Goal: Task Accomplishment & Management: Manage account settings

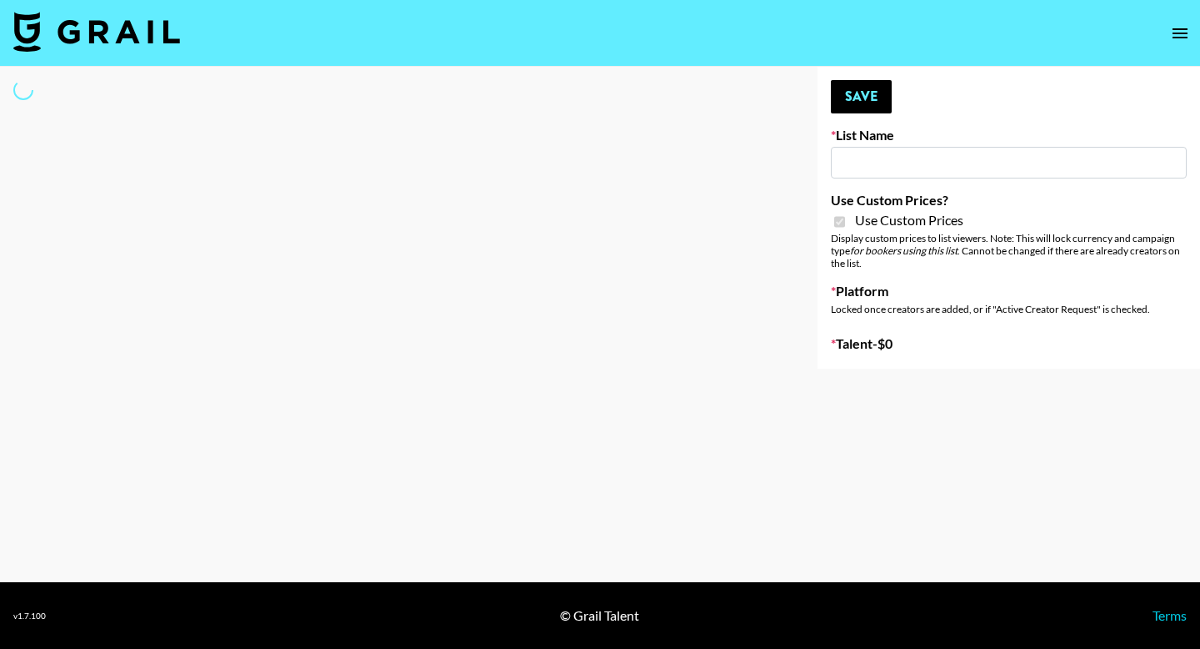
type input "Yoga/Wellness & Mindfulness Creators for [DEMOGRAPHIC_DATA]"
checkbox input "true"
select select "Brand"
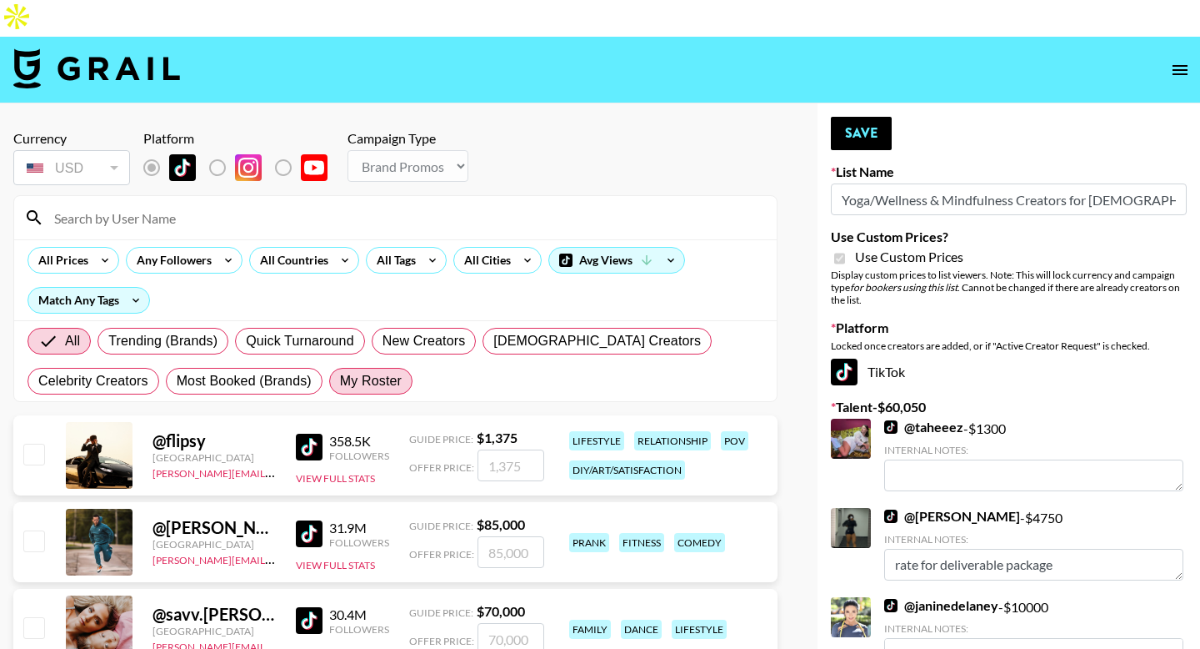
click at [358, 371] on span "My Roster" at bounding box center [371, 381] width 62 height 20
click at [340, 381] on input "My Roster" at bounding box center [340, 381] width 0 height 0
radio input "true"
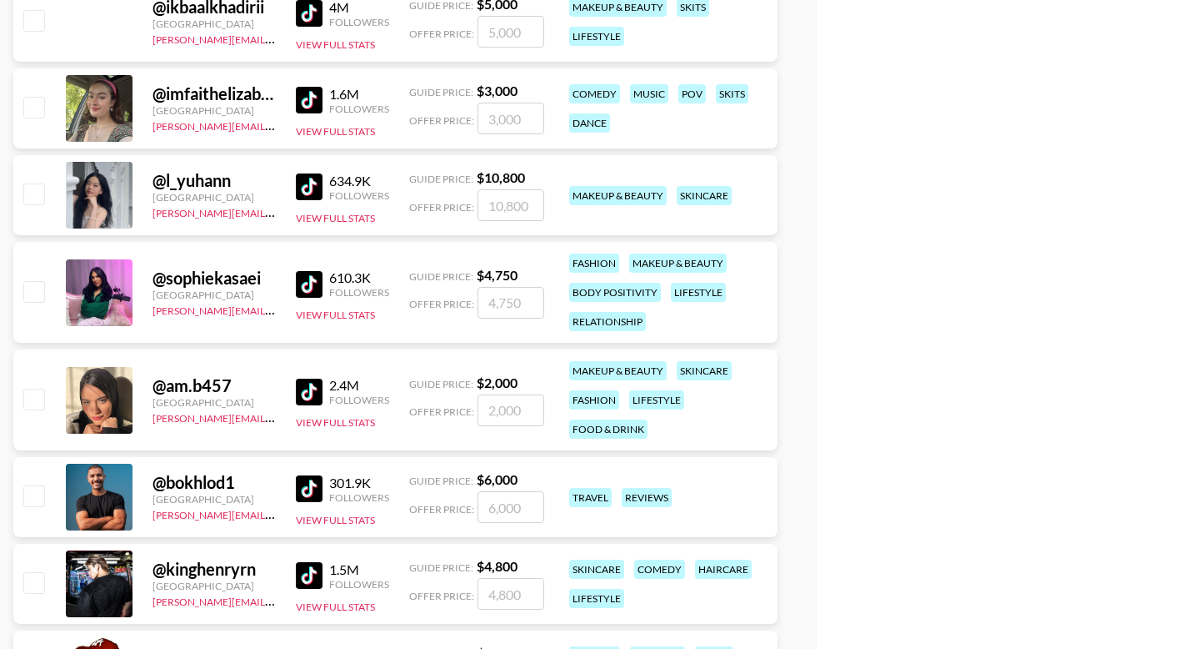
scroll to position [1618, 0]
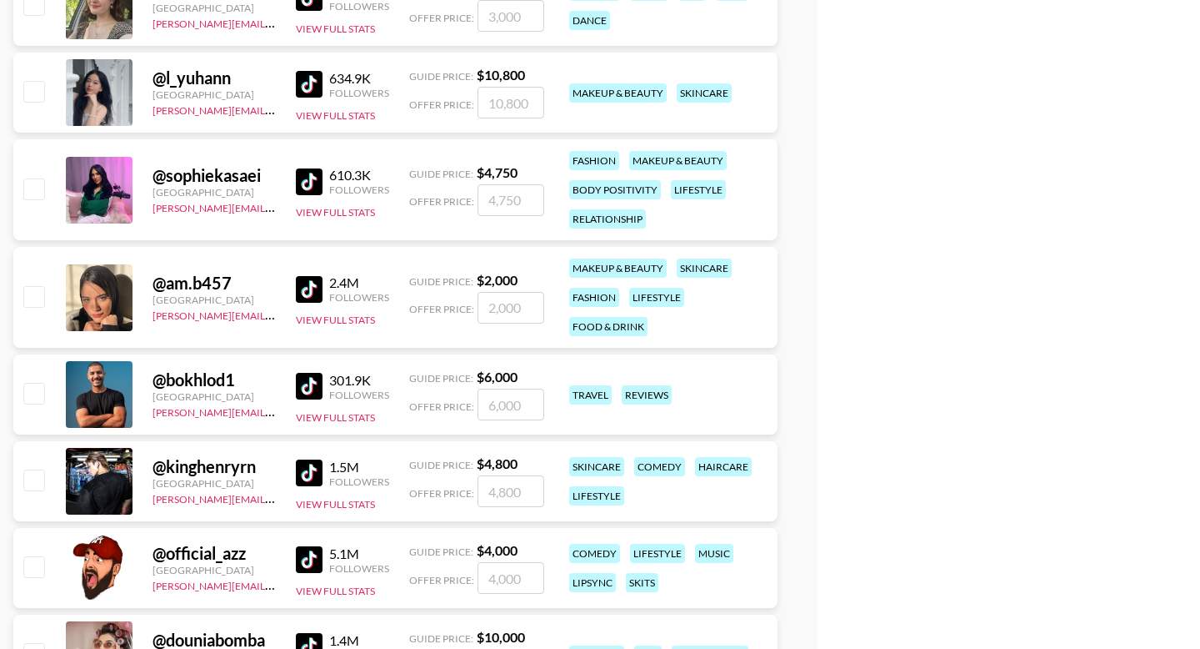
click at [31, 178] on input "checkbox" at bounding box center [33, 188] width 20 height 20
checkbox input "true"
type input "4750"
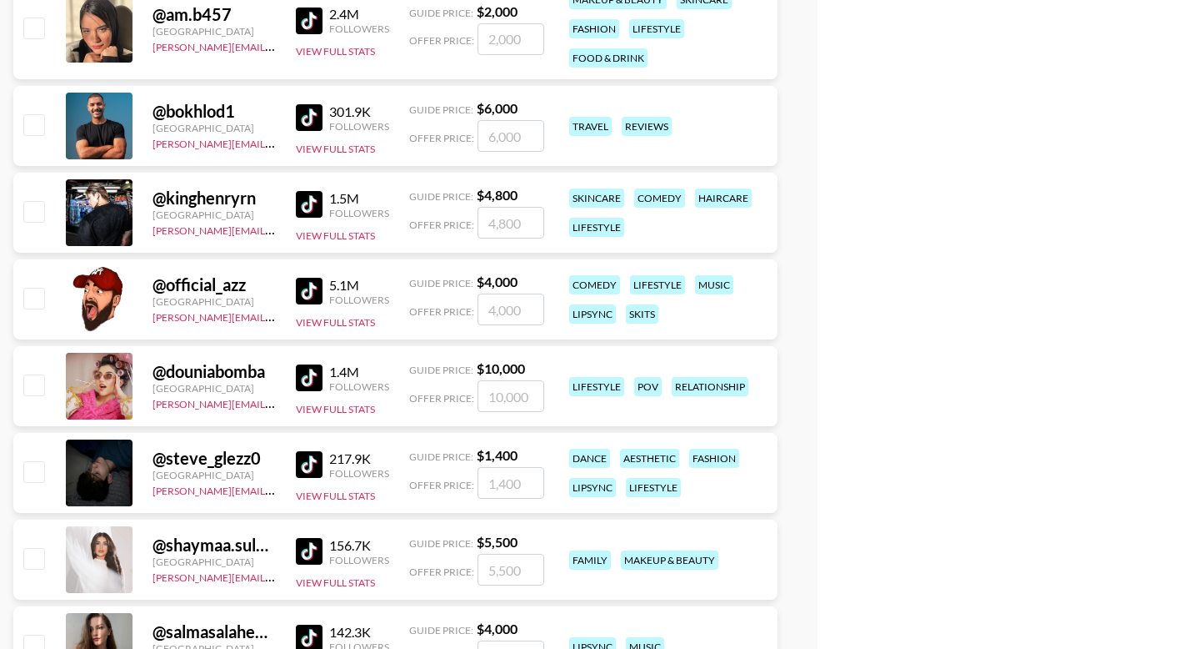
scroll to position [2007, 0]
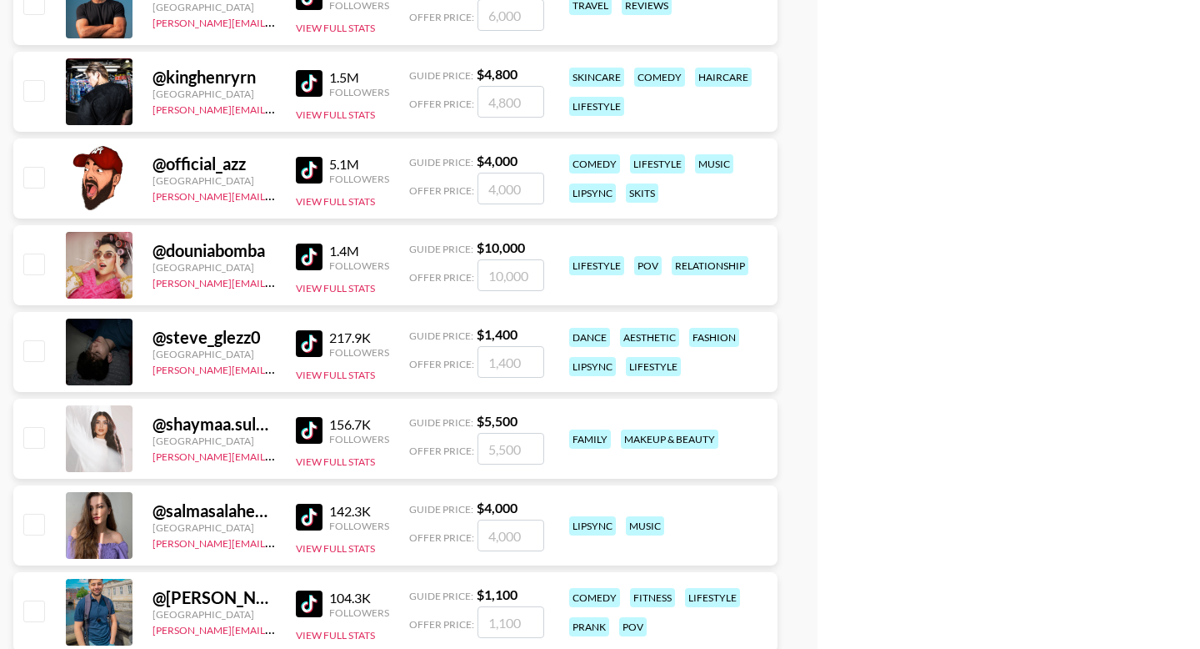
click at [38, 253] on input "checkbox" at bounding box center [33, 263] width 20 height 20
checkbox input "true"
type input "10000"
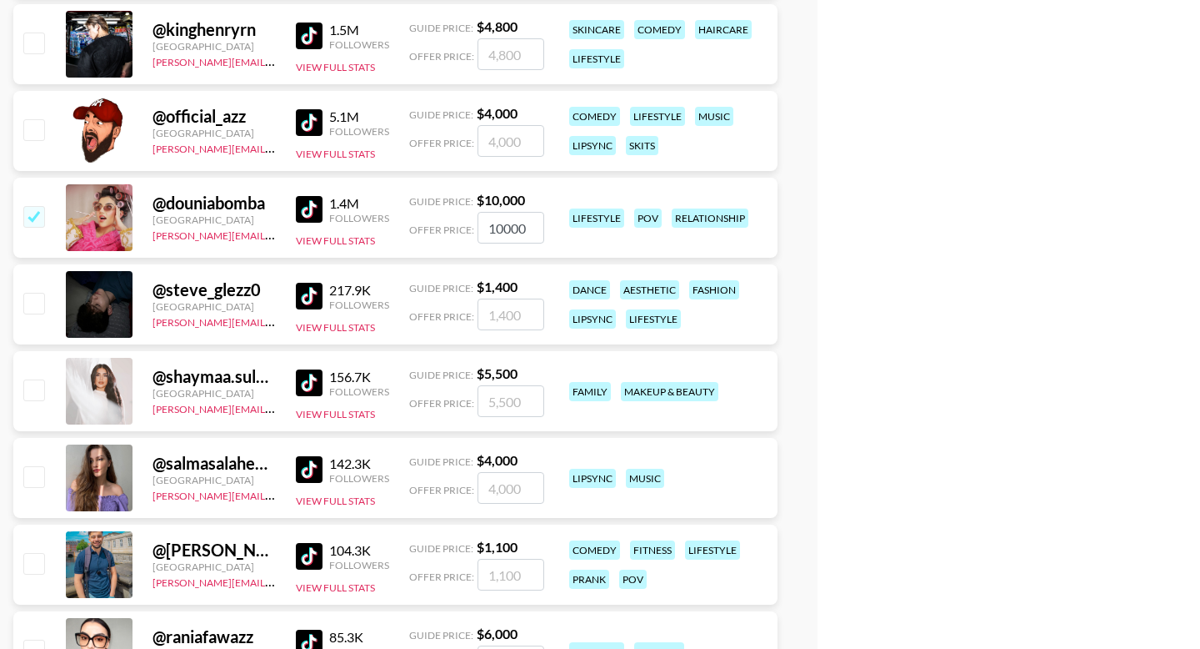
scroll to position [2089, 0]
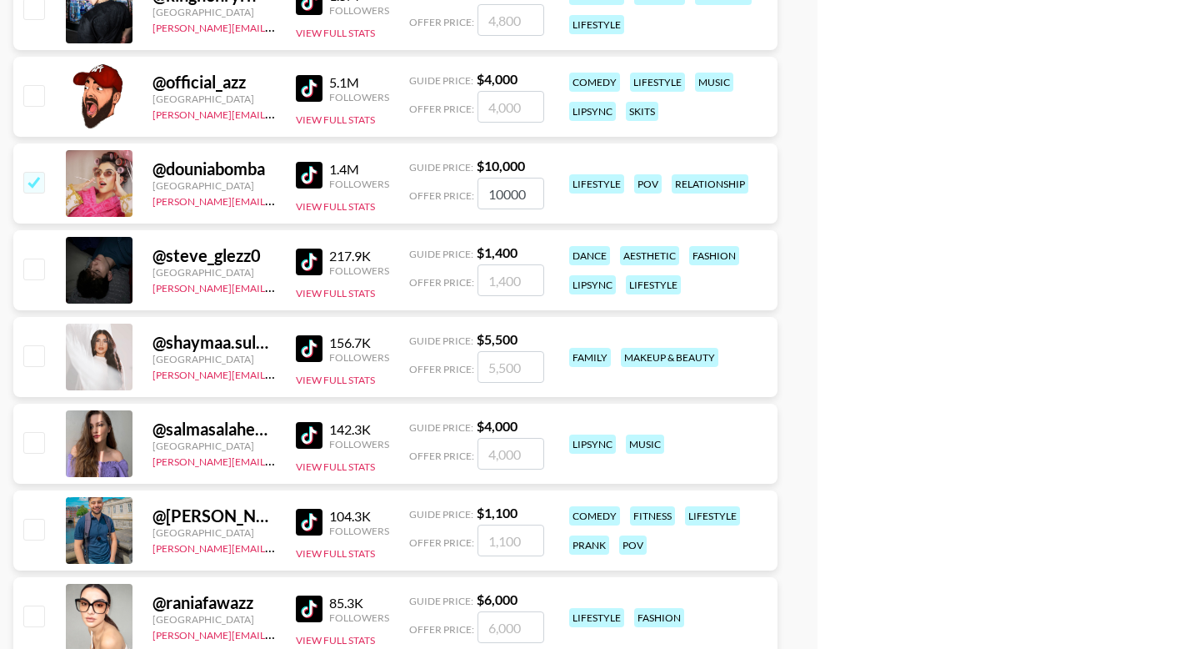
click at [33, 345] on input "checkbox" at bounding box center [33, 355] width 20 height 20
checkbox input "true"
type input "5500"
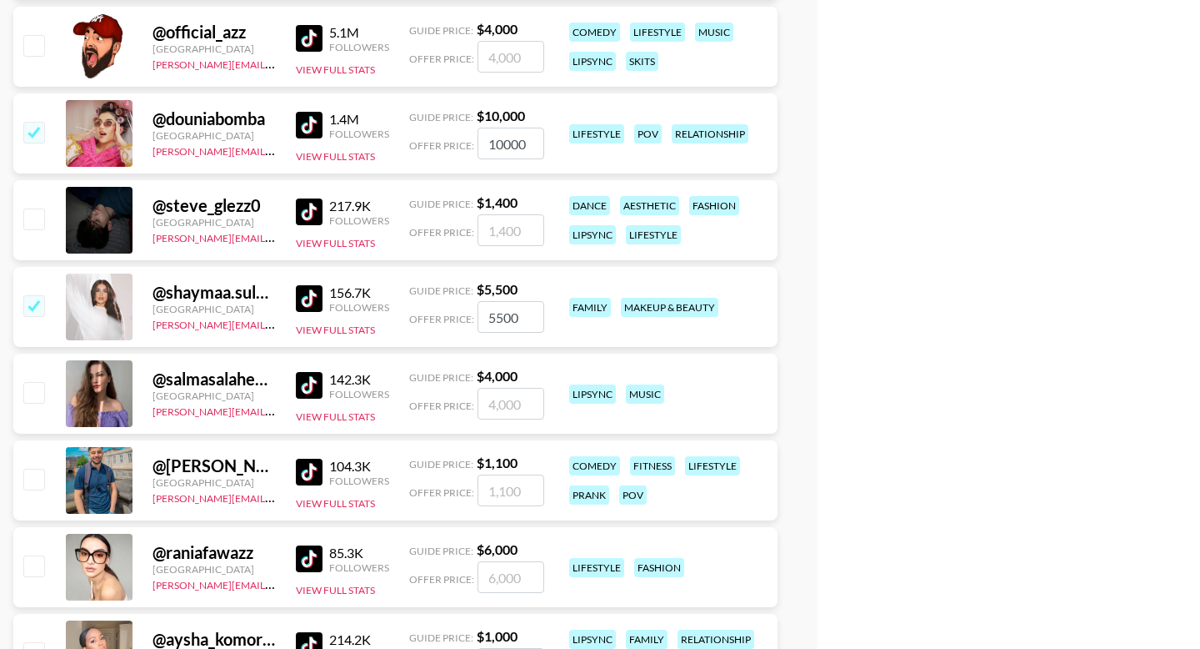
scroll to position [2207, 0]
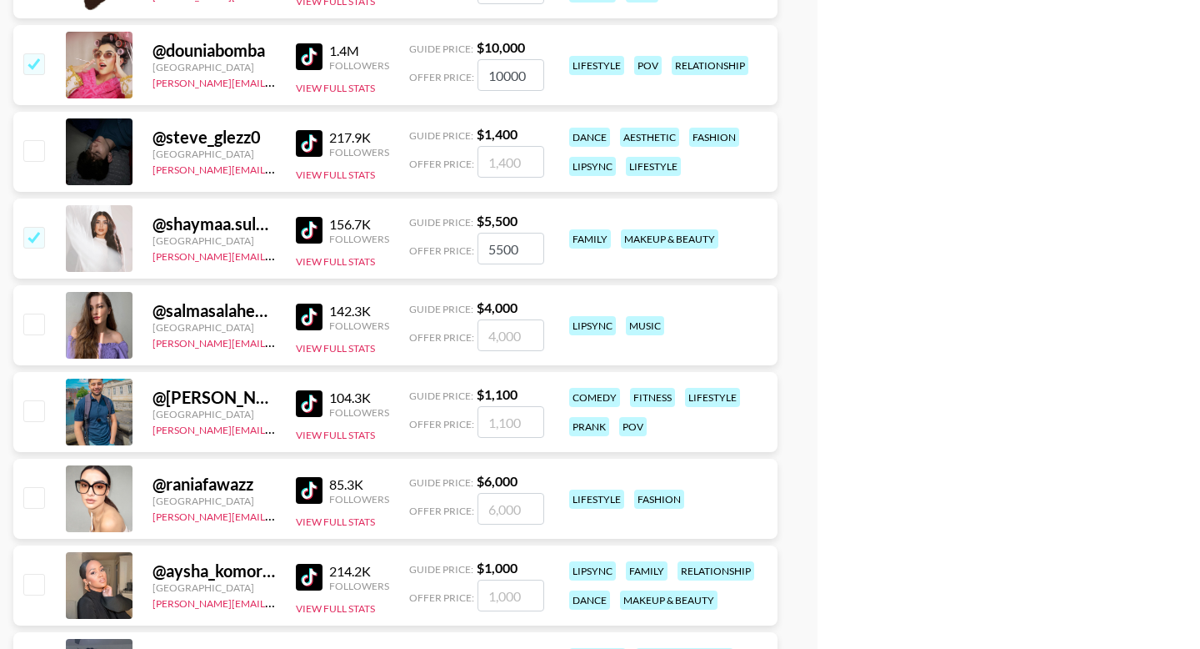
click at [33, 313] on input "checkbox" at bounding box center [33, 323] width 20 height 20
checkbox input "true"
type input "4000"
click at [53, 460] on div "@ raniafawazz [GEOGRAPHIC_DATA] [PERSON_NAME][EMAIL_ADDRESS][DOMAIN_NAME] 85.3K…" at bounding box center [395, 498] width 764 height 80
click at [38, 487] on input "checkbox" at bounding box center [33, 497] width 20 height 20
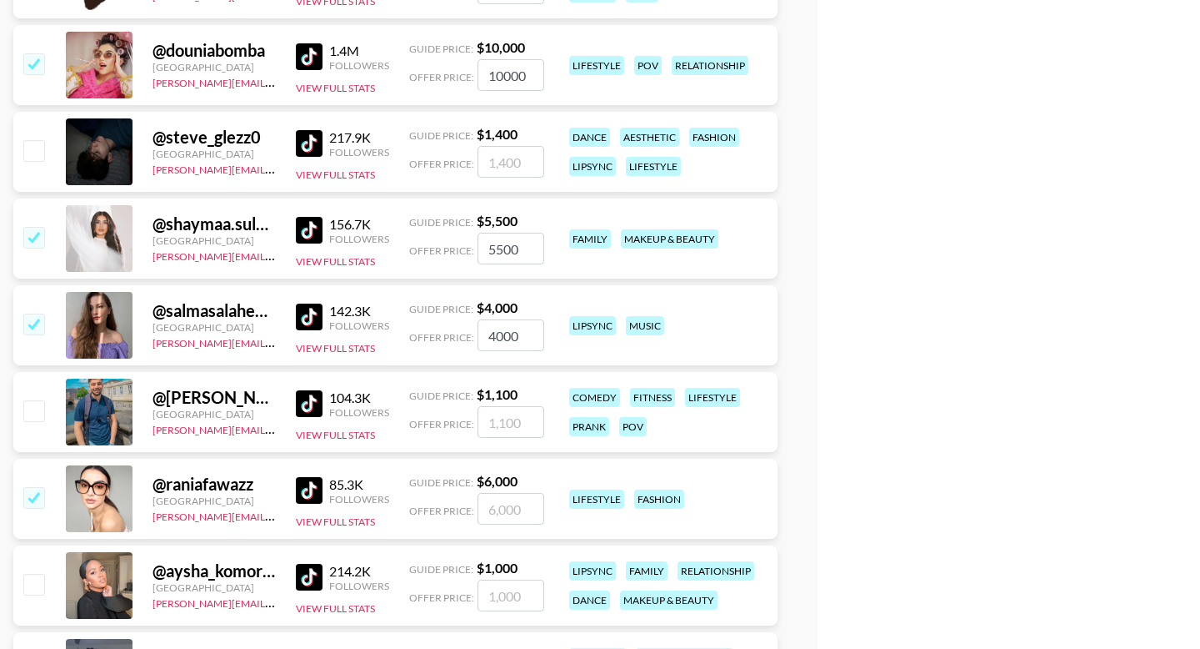
checkbox input "true"
type input "6000"
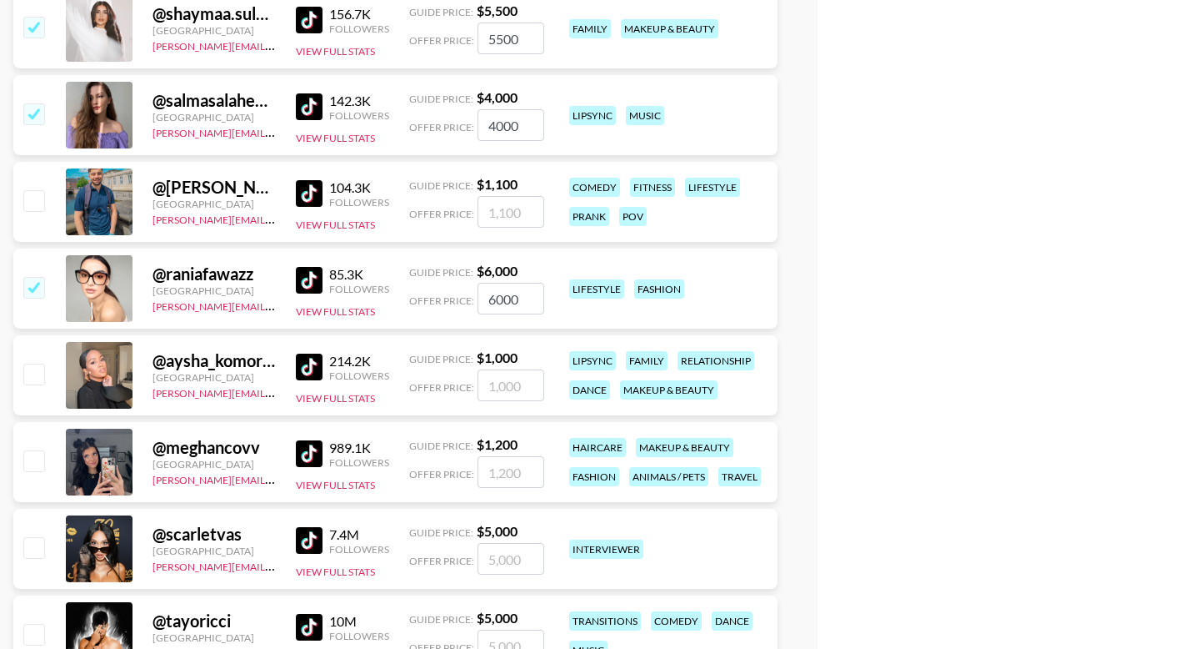
scroll to position [2457, 0]
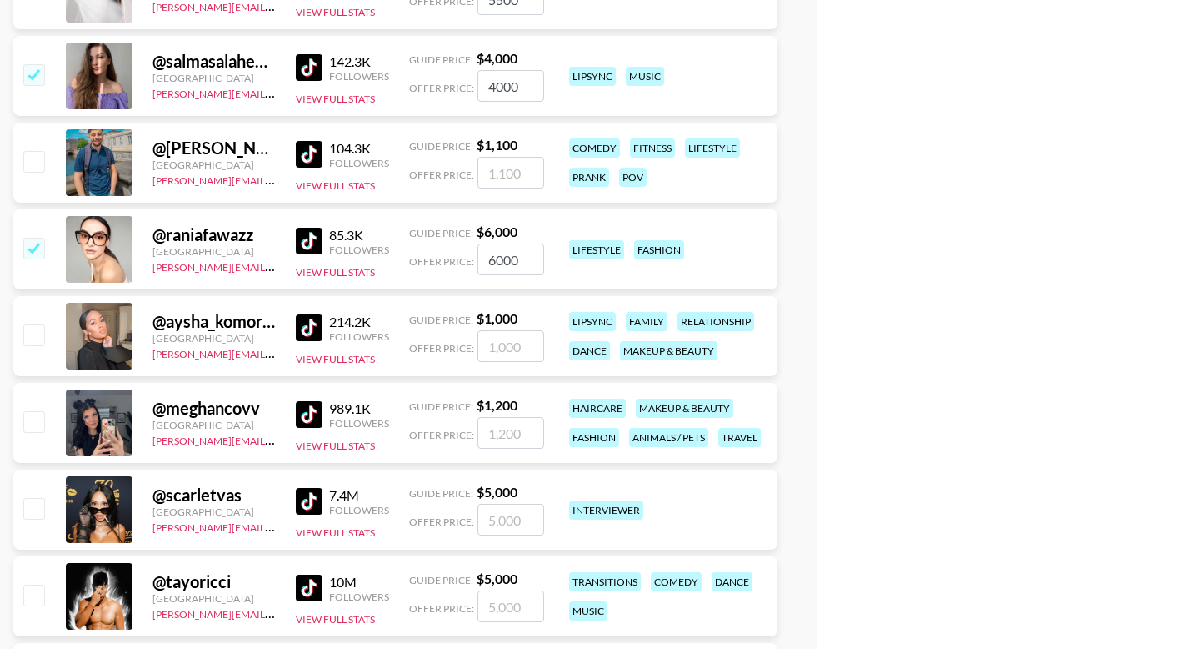
click at [33, 411] on input "checkbox" at bounding box center [33, 421] width 20 height 20
checkbox input "true"
type input "1200"
click at [40, 498] on input "checkbox" at bounding box center [33, 508] width 20 height 20
checkbox input "true"
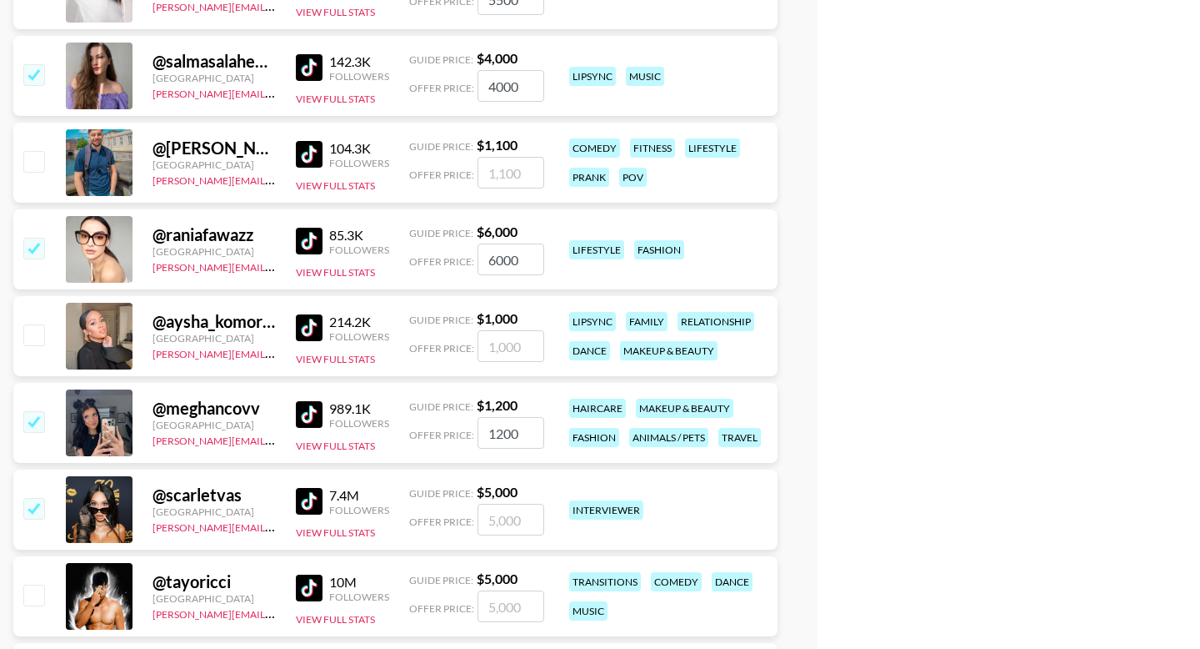
type input "5000"
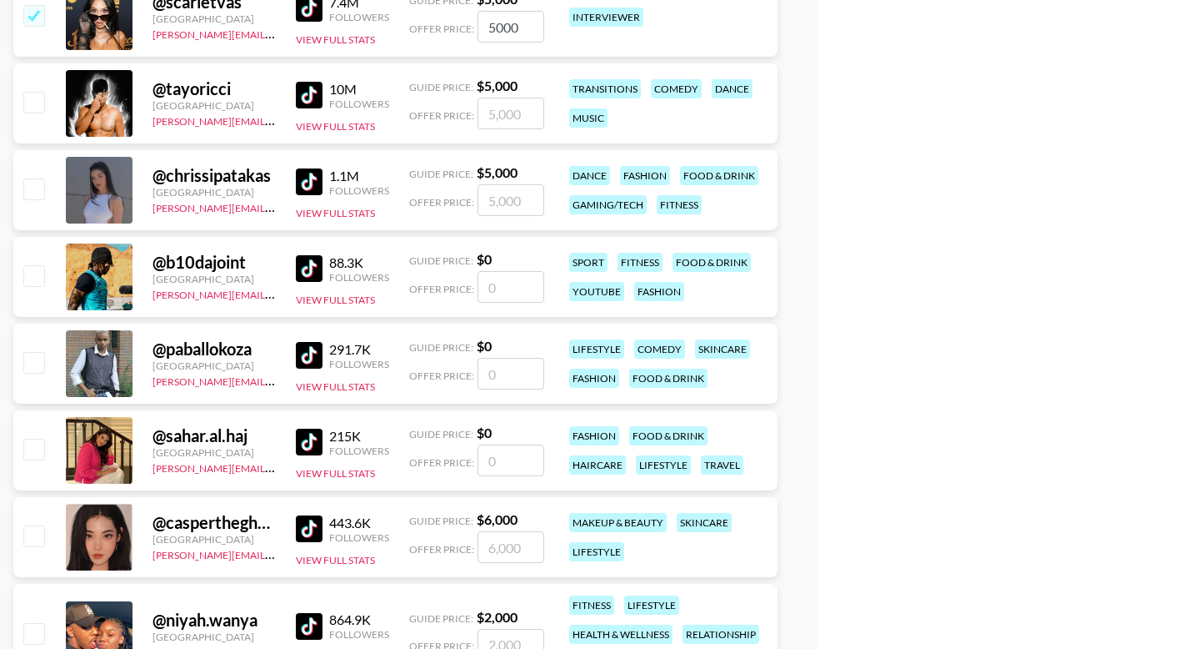
scroll to position [2952, 0]
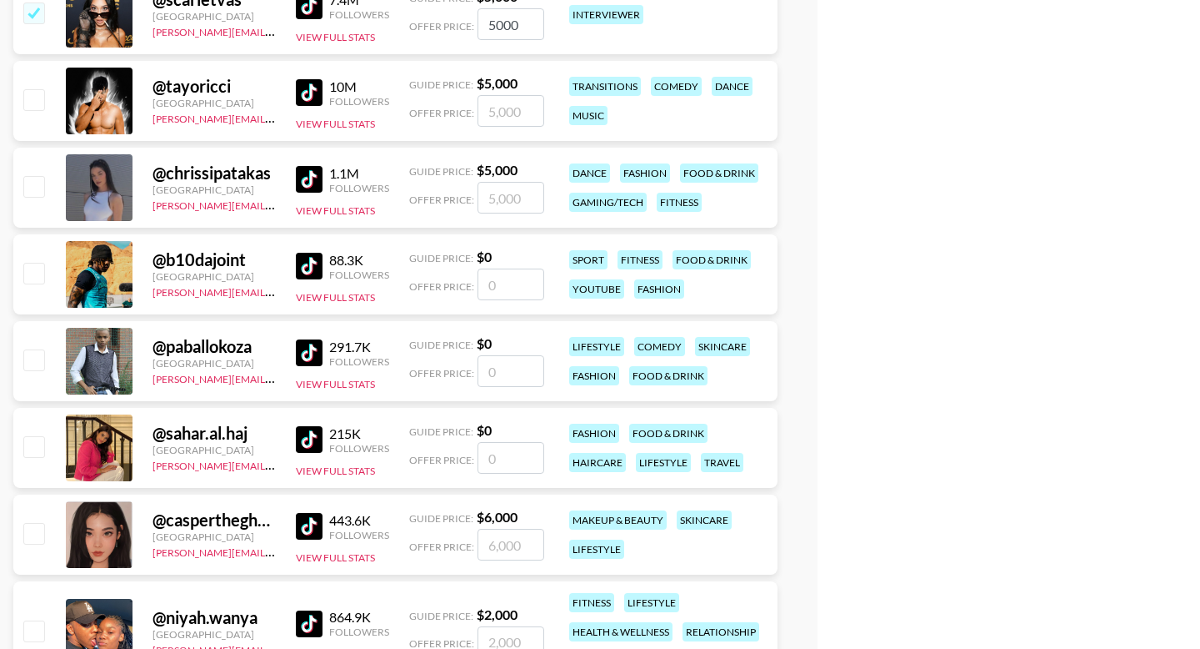
click at [38, 523] on input "checkbox" at bounding box center [33, 533] width 20 height 20
checkbox input "true"
type input "6000"
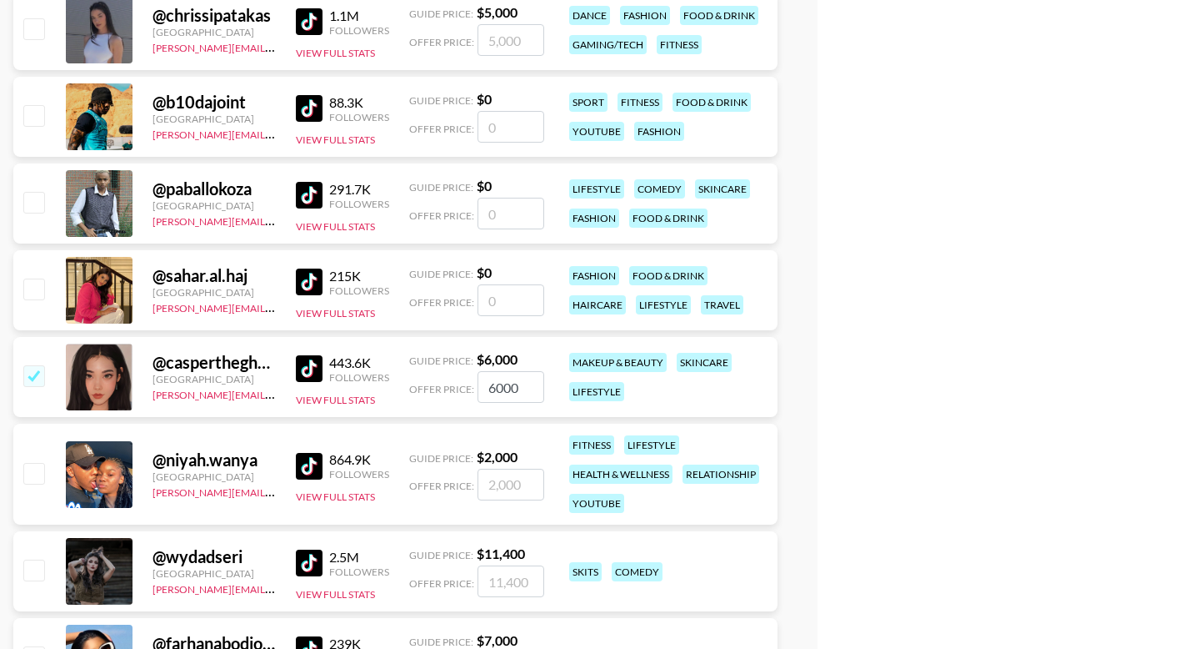
scroll to position [3149, 0]
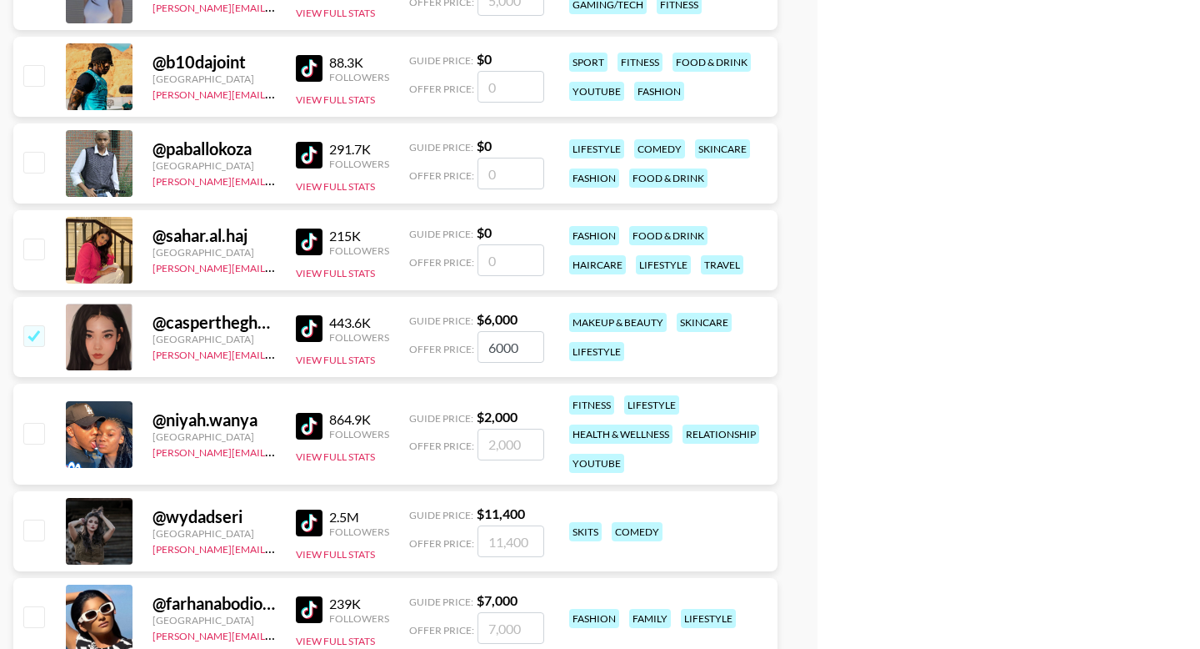
click at [33, 423] on input "checkbox" at bounding box center [33, 433] width 20 height 20
checkbox input "true"
type input "2000"
click at [35, 519] on input "checkbox" at bounding box center [33, 529] width 20 height 20
checkbox input "true"
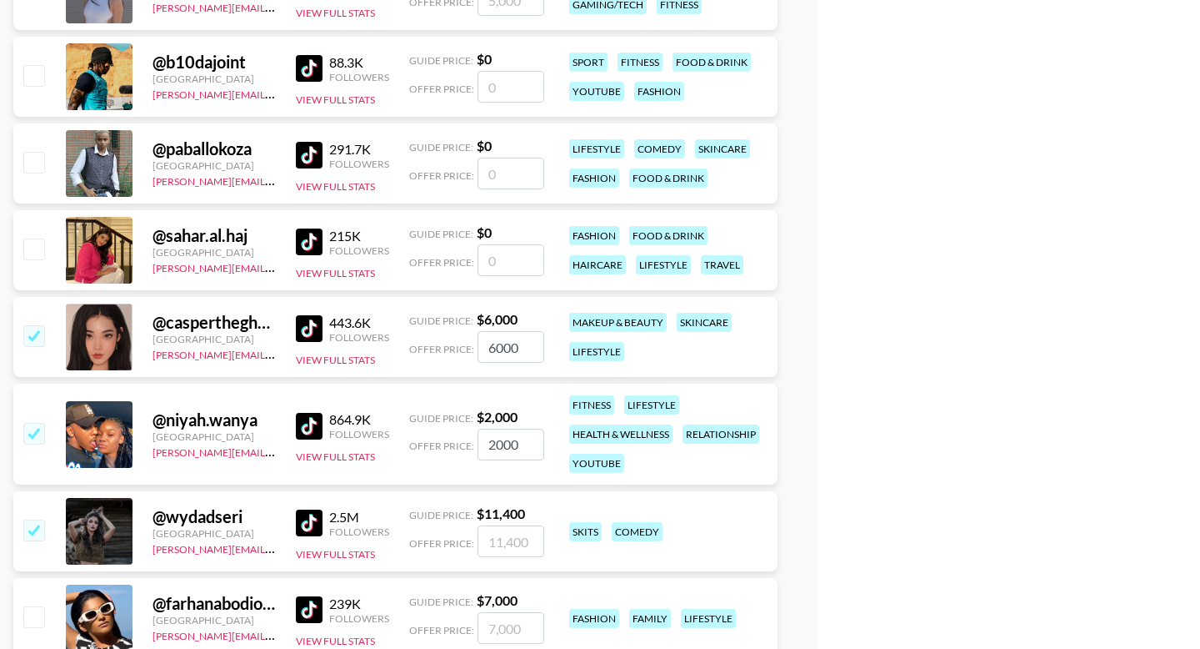
type input "11400"
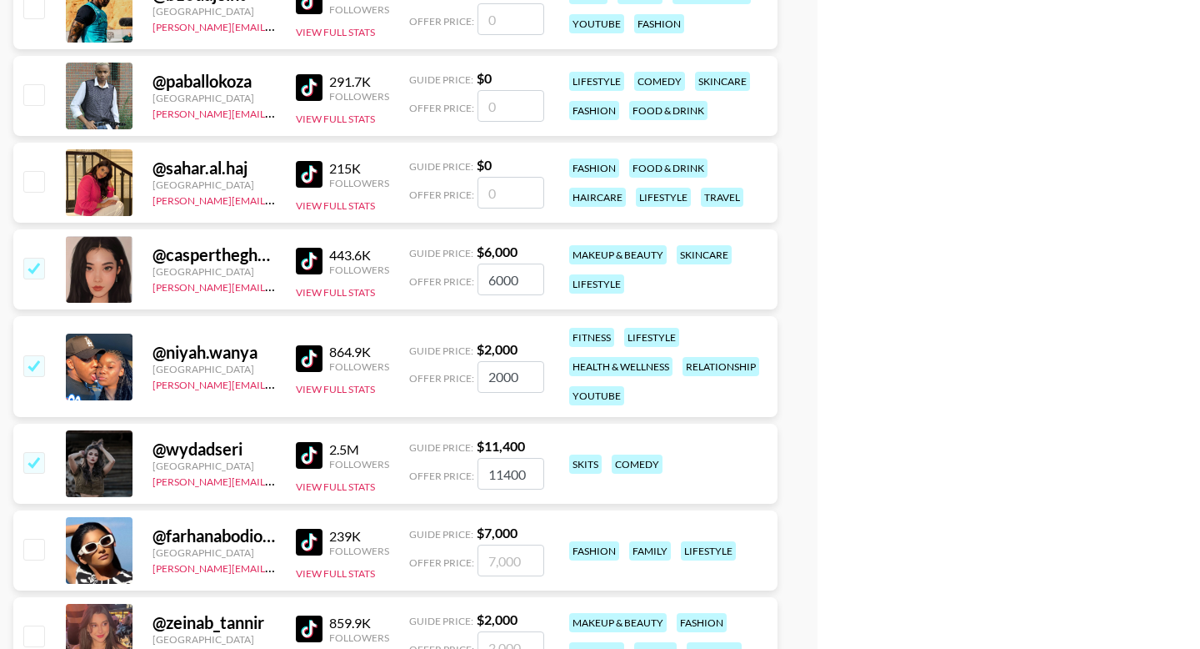
scroll to position [3343, 0]
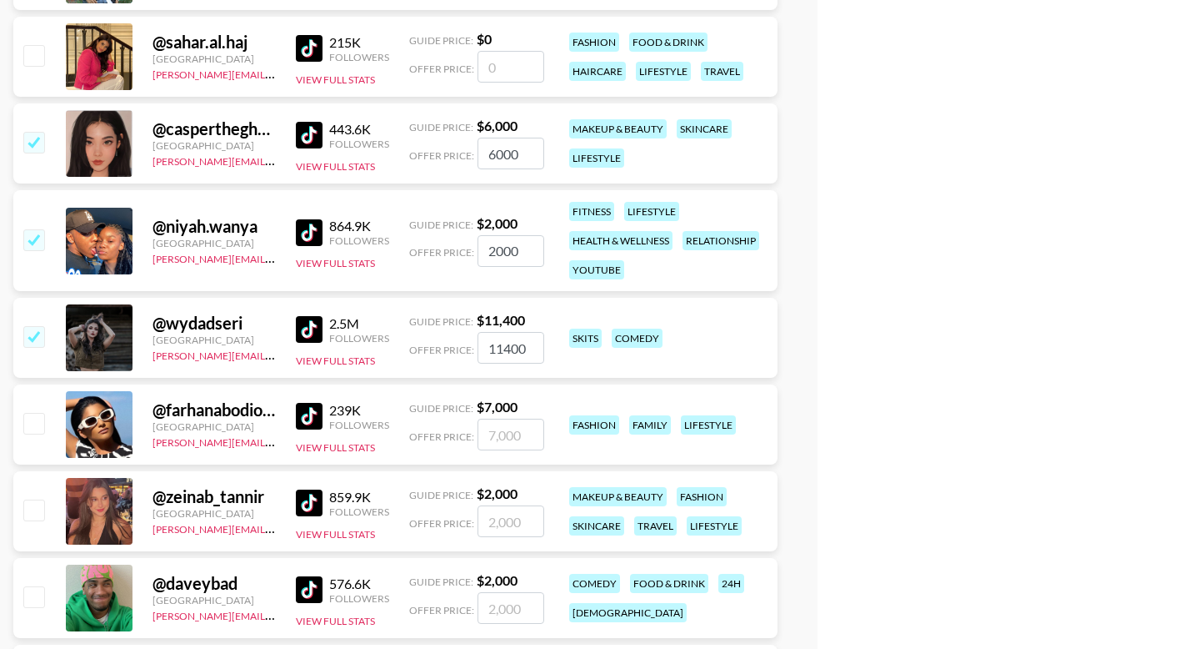
click at [43, 499] on input "checkbox" at bounding box center [33, 509] width 20 height 20
checkbox input "true"
type input "2000"
click at [39, 413] on input "checkbox" at bounding box center [33, 423] width 20 height 20
checkbox input "true"
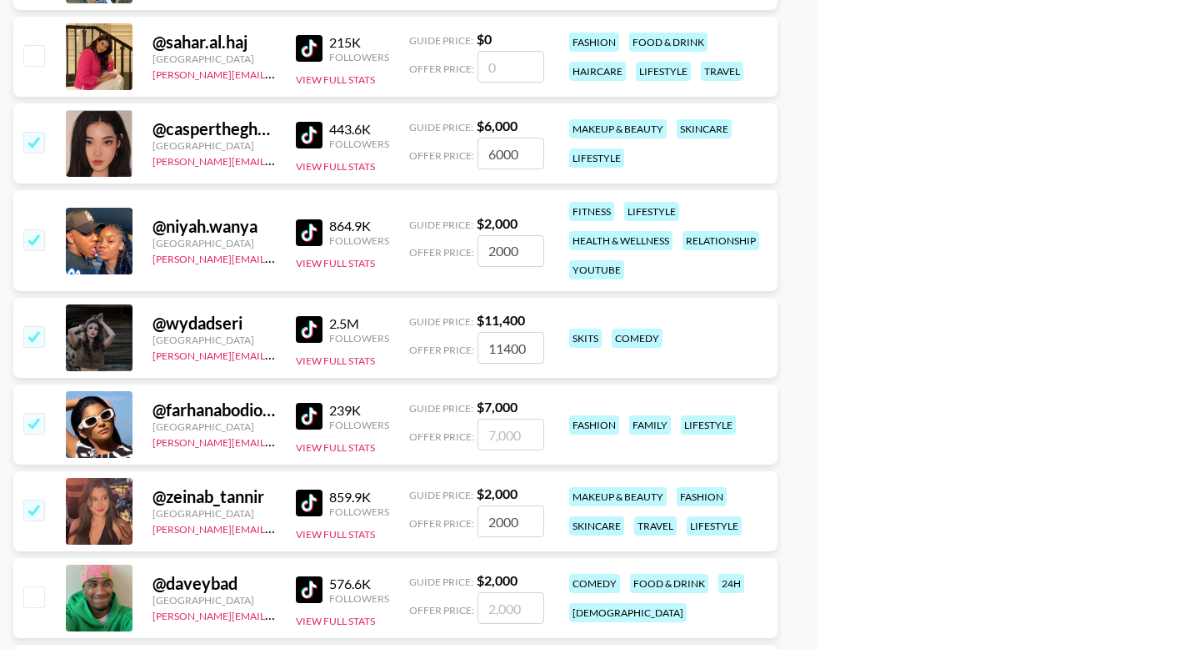
type input "7000"
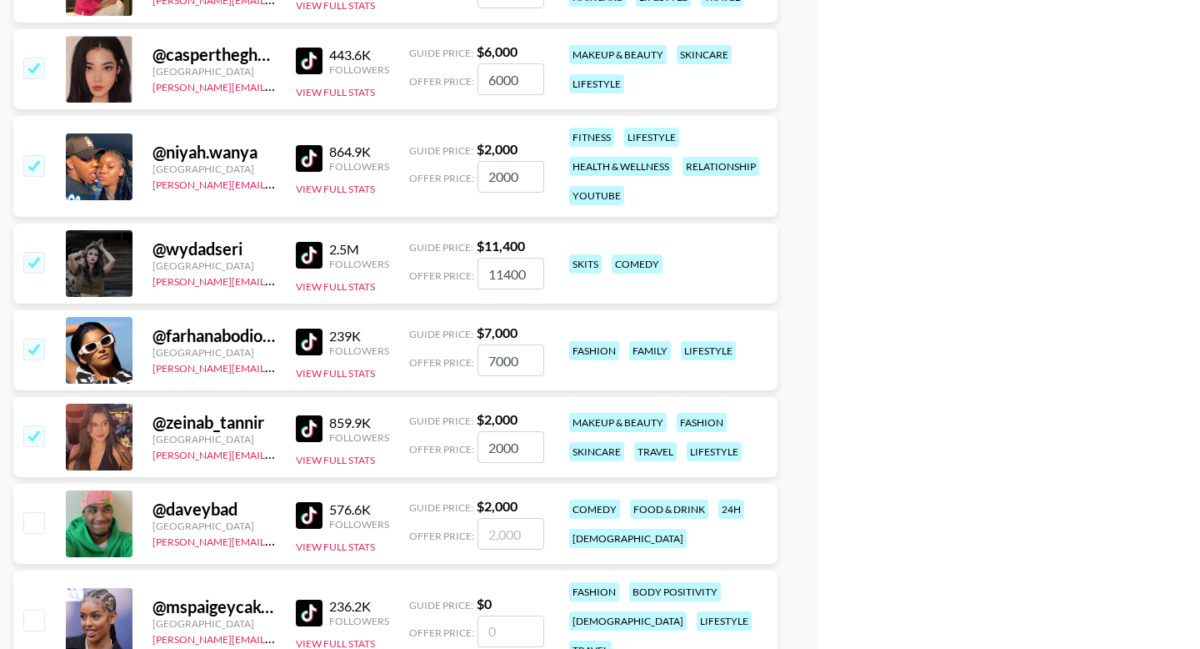
scroll to position [3543, 0]
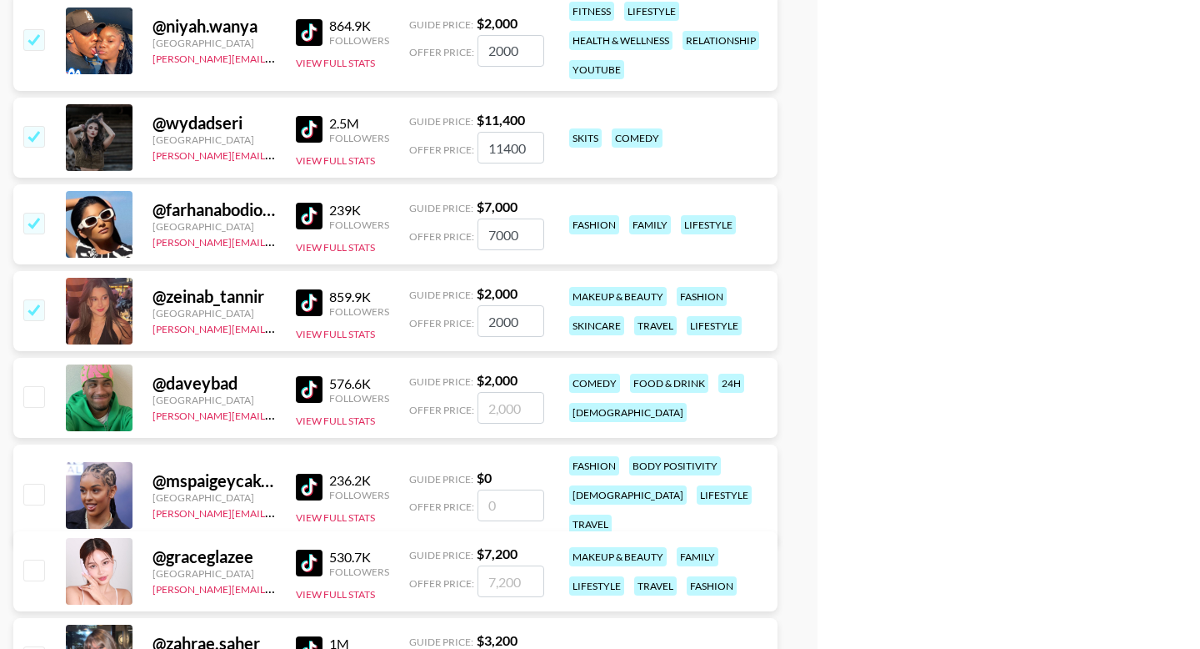
click at [38, 484] on input "checkbox" at bounding box center [33, 494] width 20 height 20
checkbox input "false"
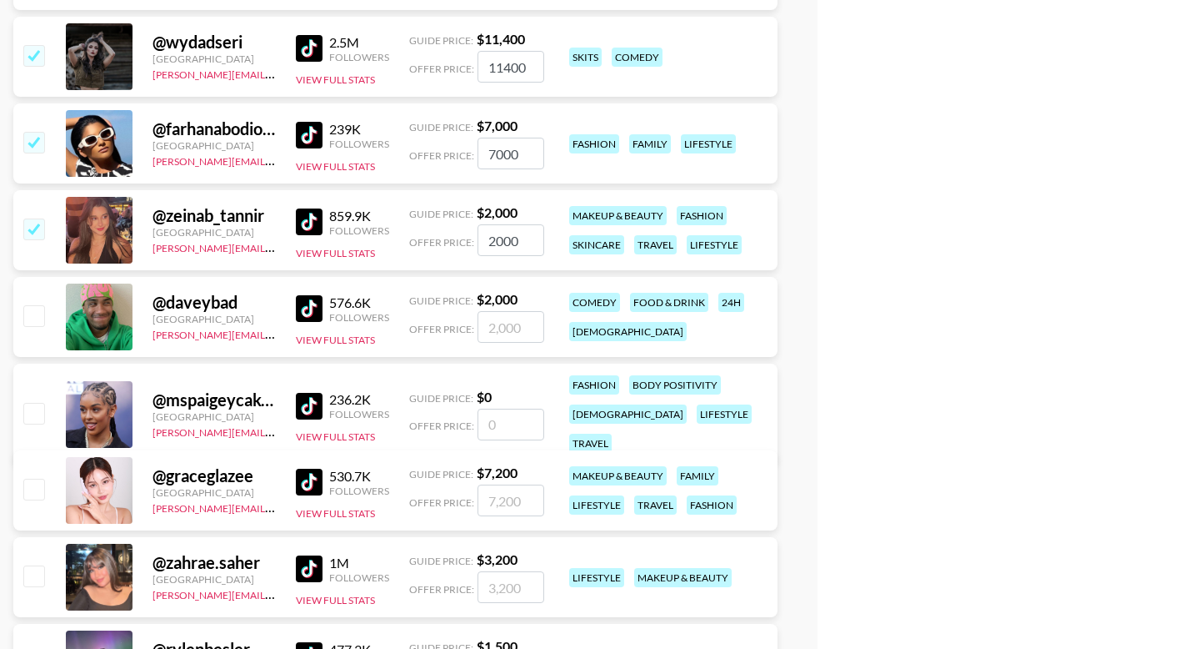
click at [43, 565] on input "checkbox" at bounding box center [33, 575] width 20 height 20
checkbox input "true"
type input "3200"
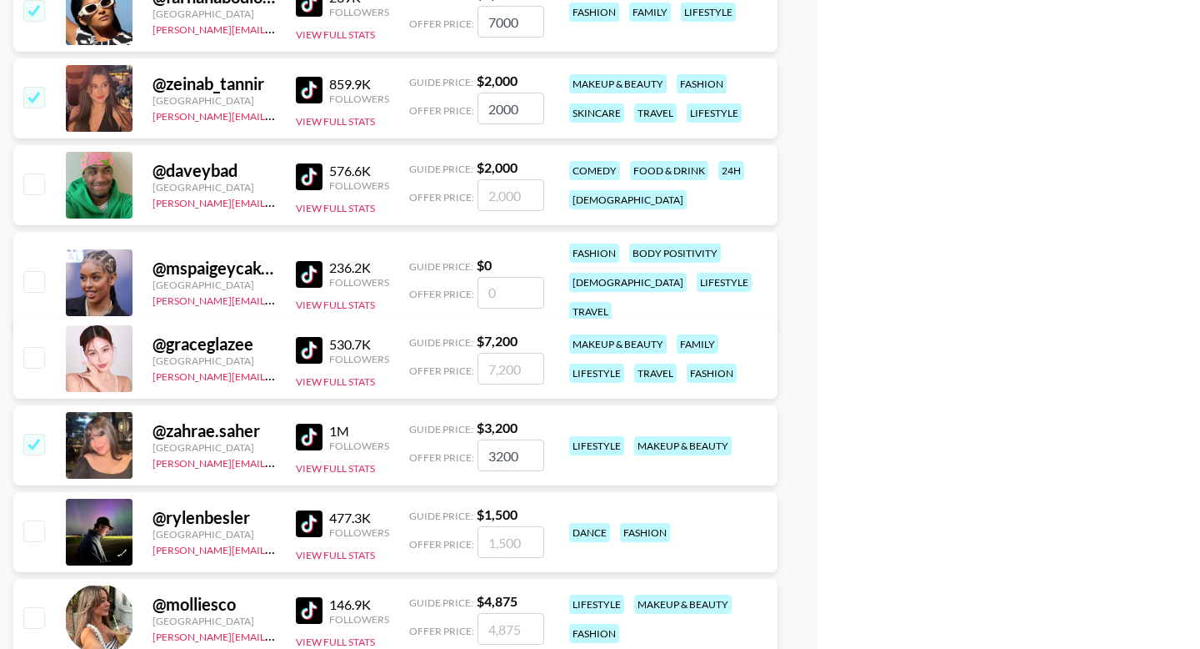
scroll to position [3933, 0]
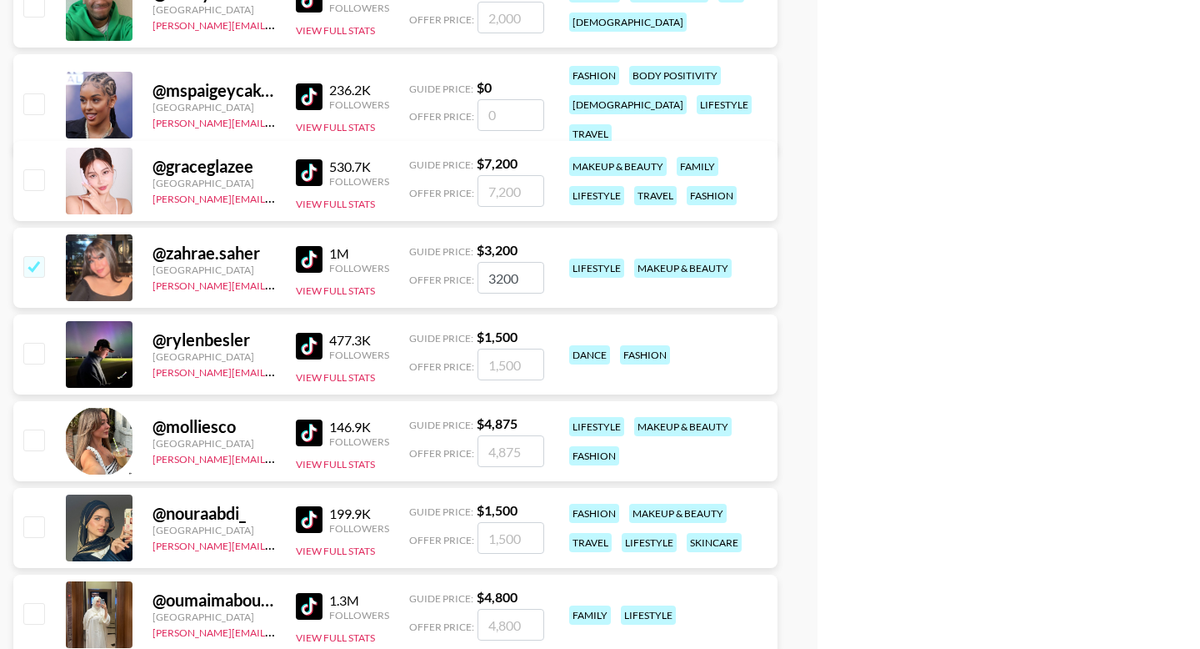
click at [33, 516] on input "checkbox" at bounding box center [33, 526] width 20 height 20
checkbox input "true"
type input "1500"
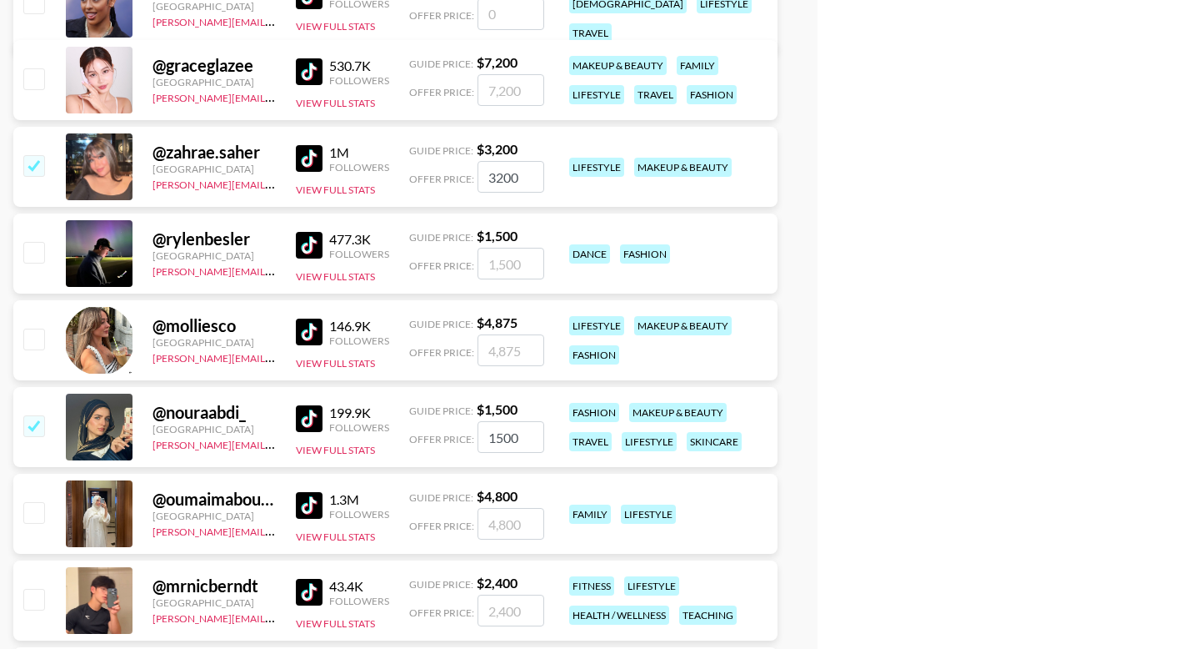
scroll to position [4131, 0]
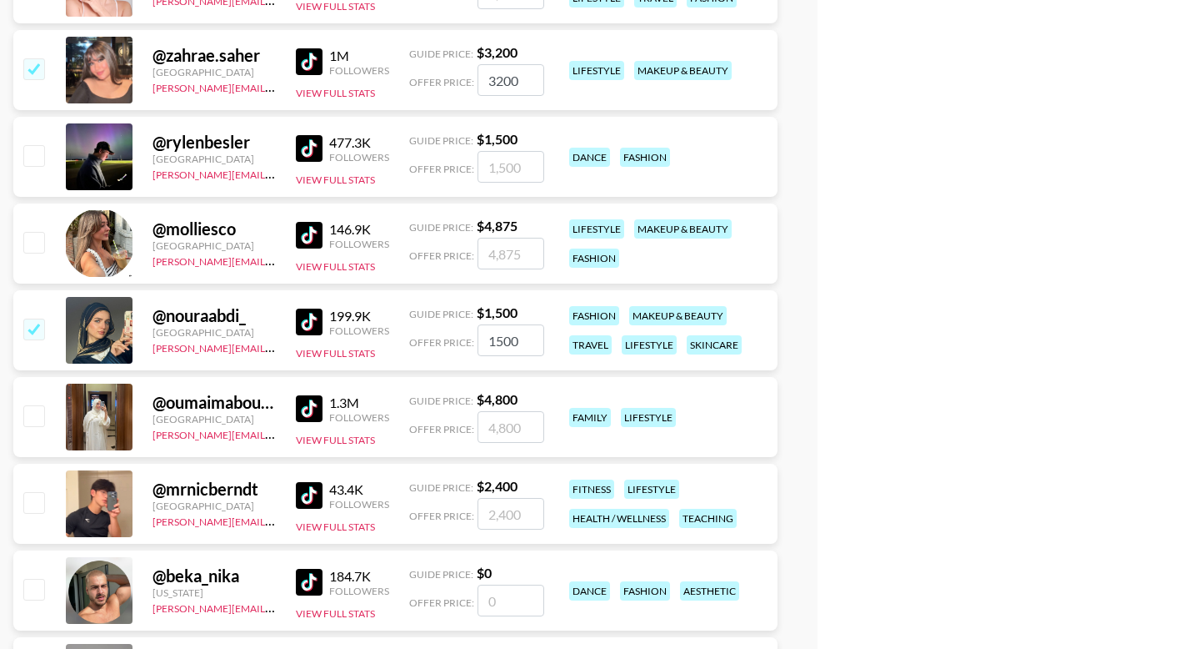
click at [28, 405] on input "checkbox" at bounding box center [33, 415] width 20 height 20
checkbox input "true"
type input "4800"
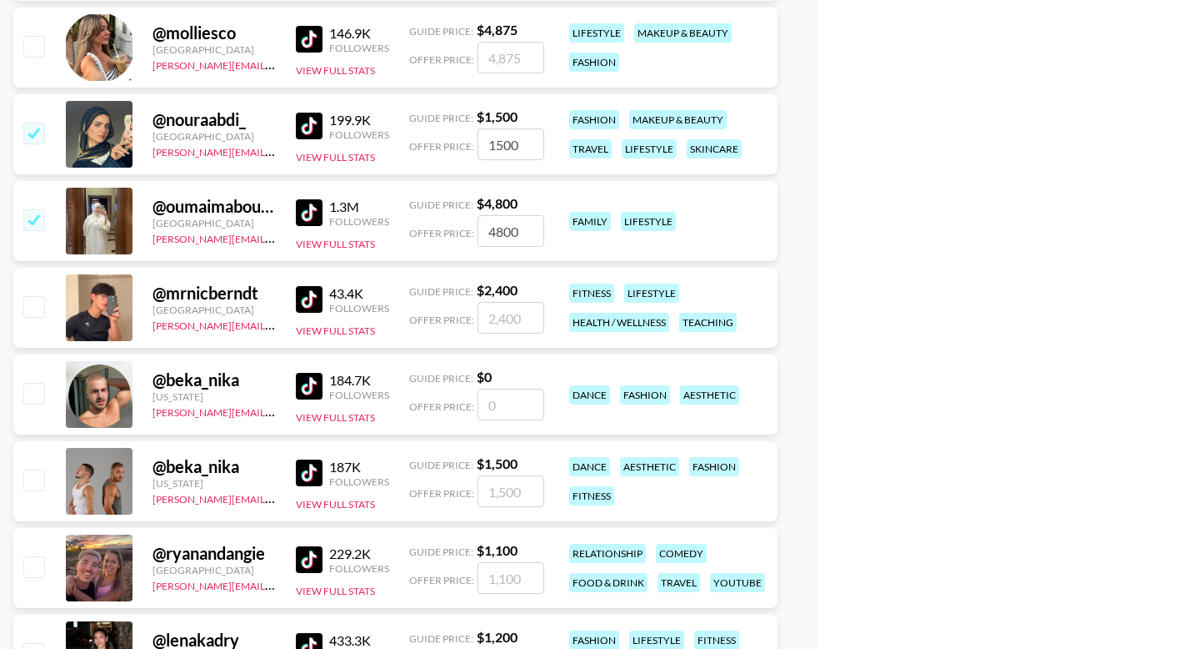
scroll to position [4447, 0]
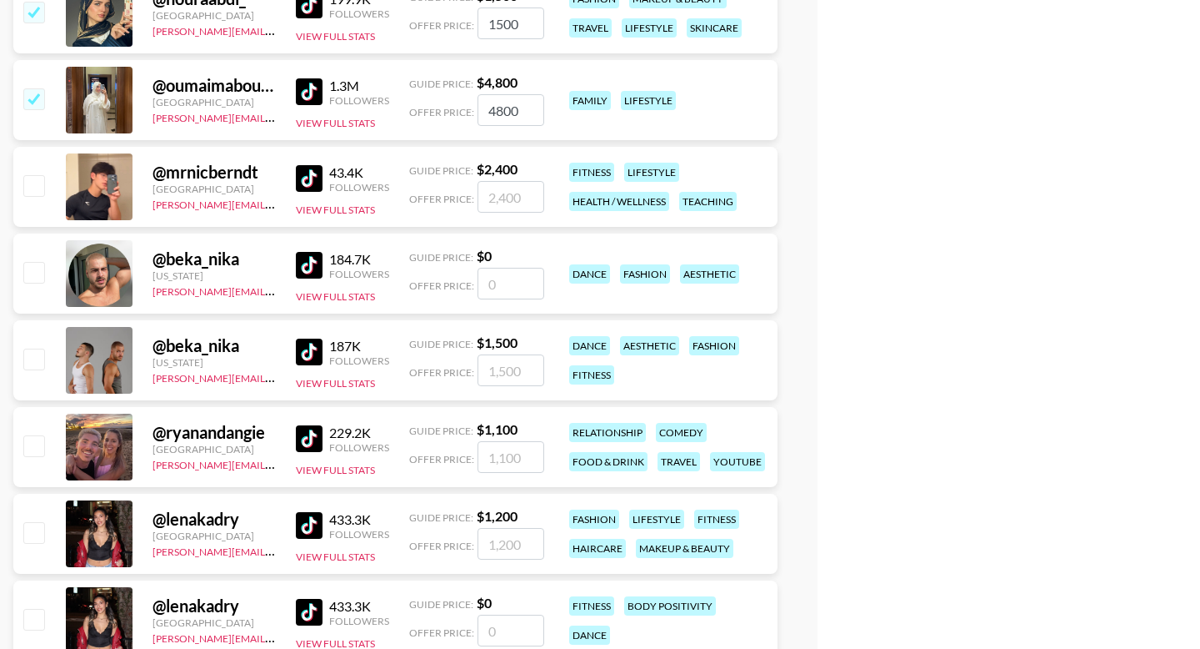
click at [30, 435] on input "checkbox" at bounding box center [33, 445] width 20 height 20
checkbox input "true"
type input "1100"
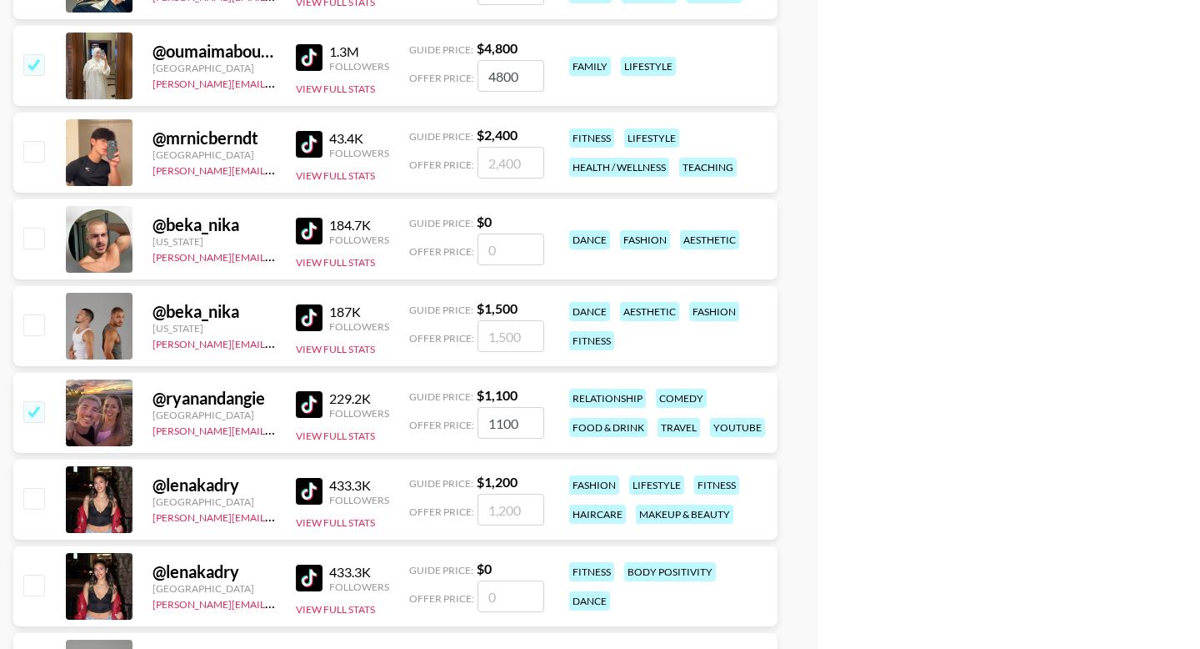
scroll to position [4653, 0]
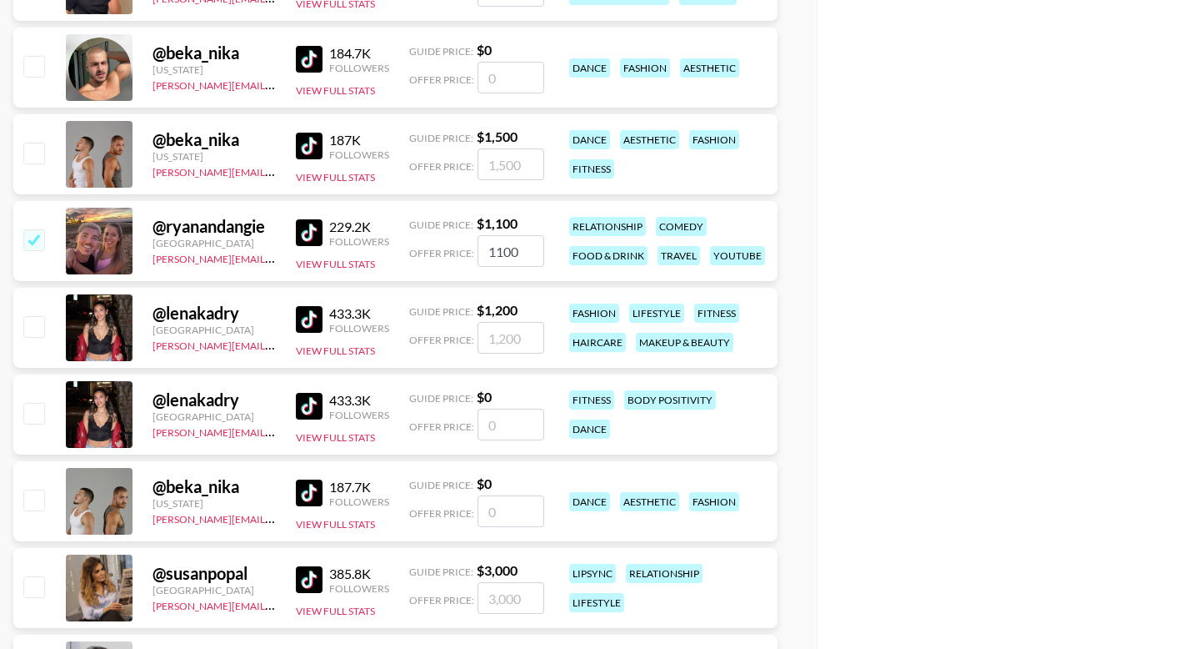
click at [33, 316] on input "checkbox" at bounding box center [33, 326] width 20 height 20
checkbox input "true"
type input "1200"
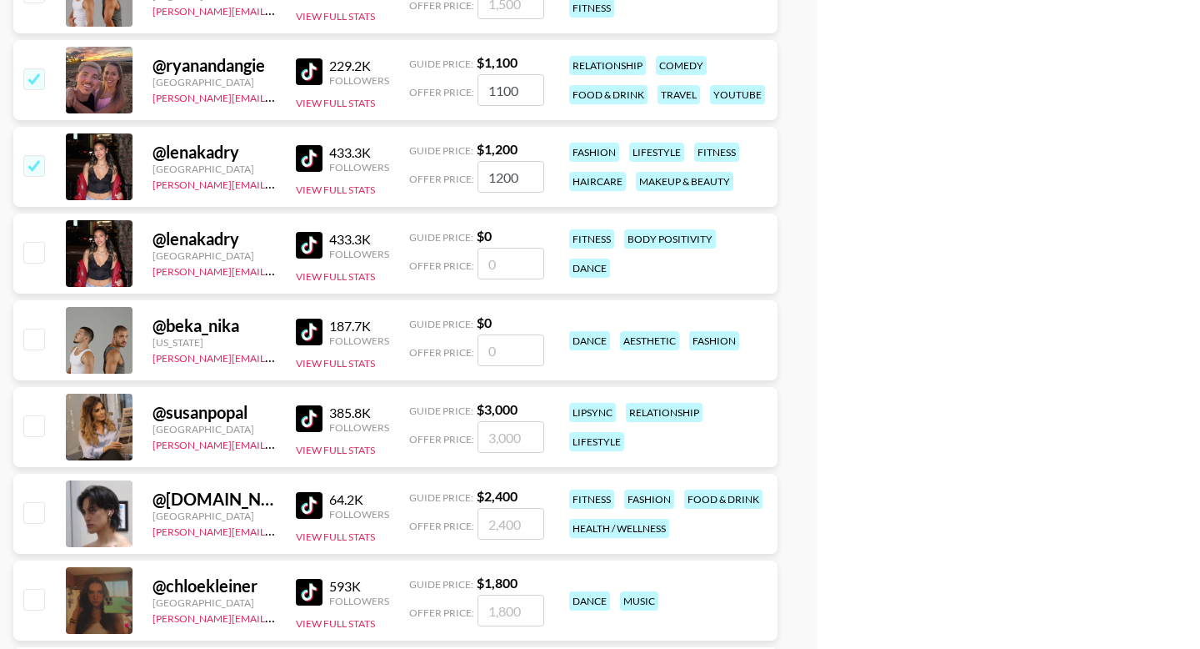
scroll to position [4868, 0]
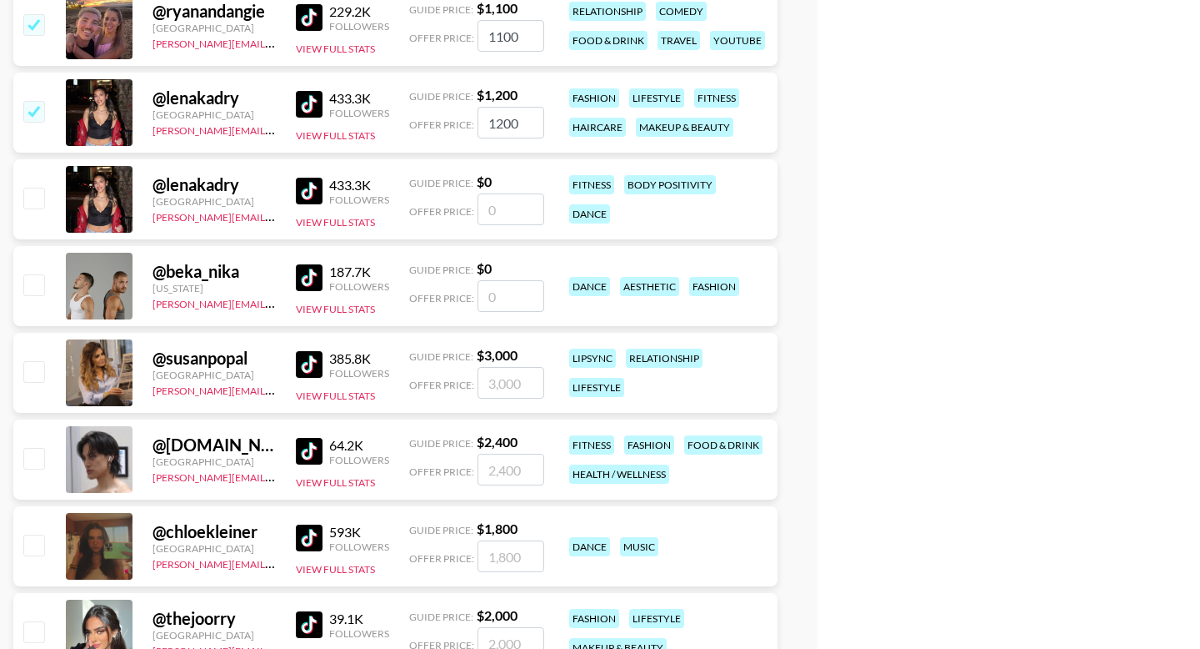
click at [38, 361] on input "checkbox" at bounding box center [33, 371] width 20 height 20
checkbox input "true"
type input "3000"
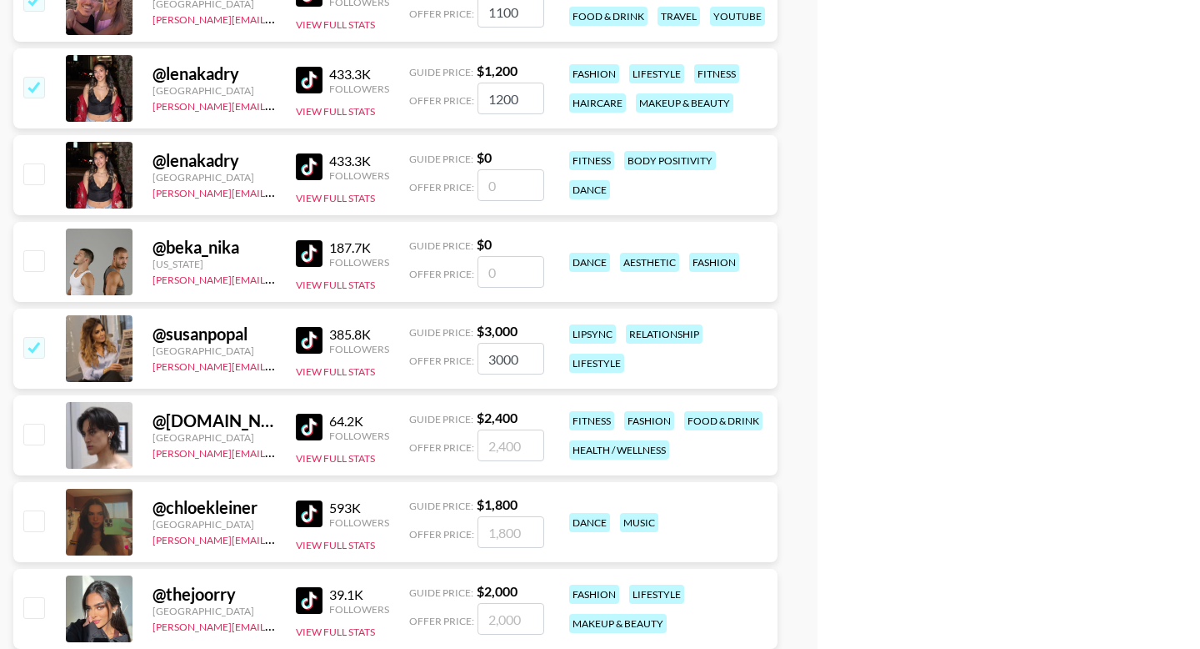
scroll to position [4921, 0]
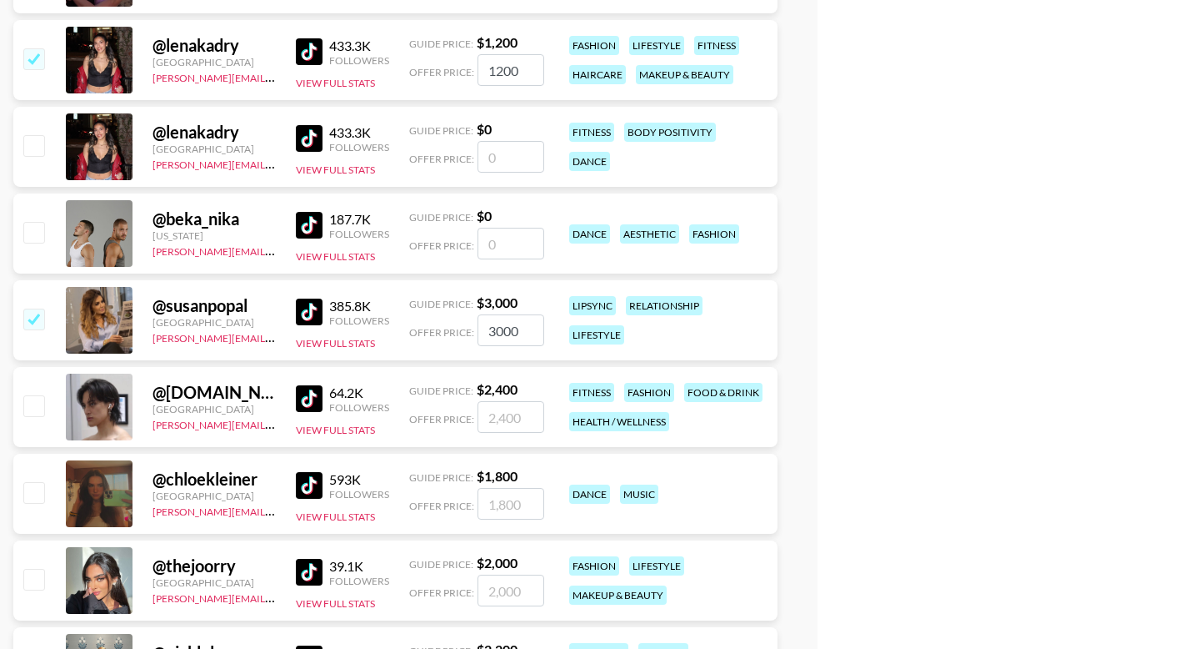
click at [34, 482] on input "checkbox" at bounding box center [33, 492] width 20 height 20
checkbox input "true"
type input "1800"
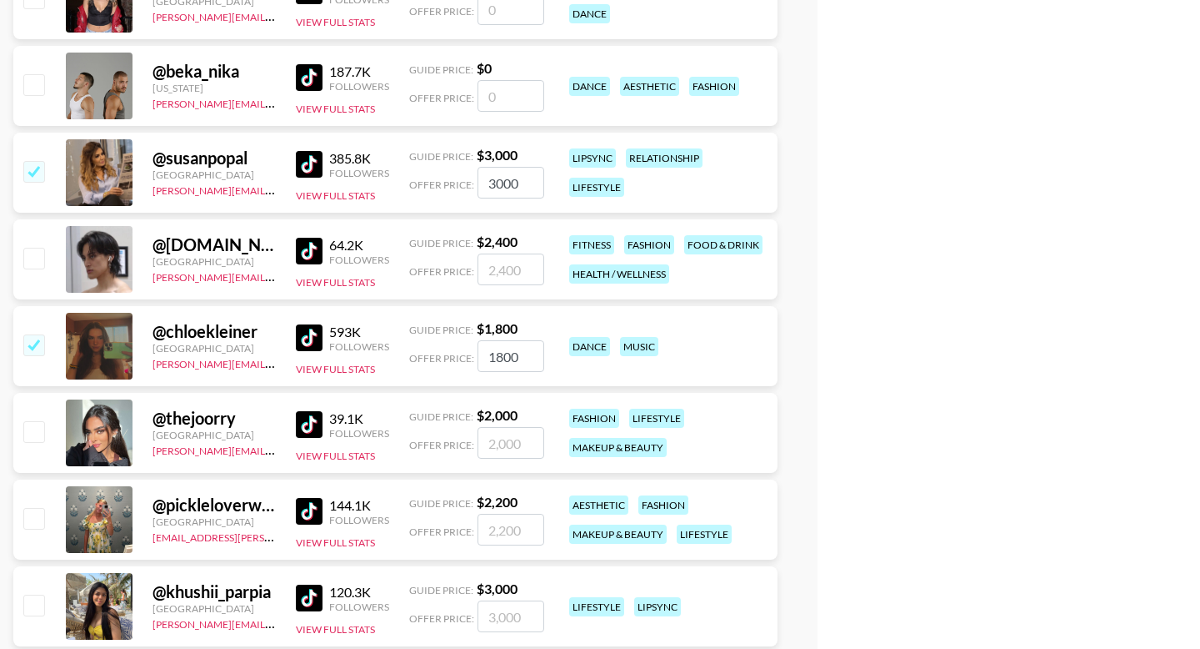
scroll to position [5110, 0]
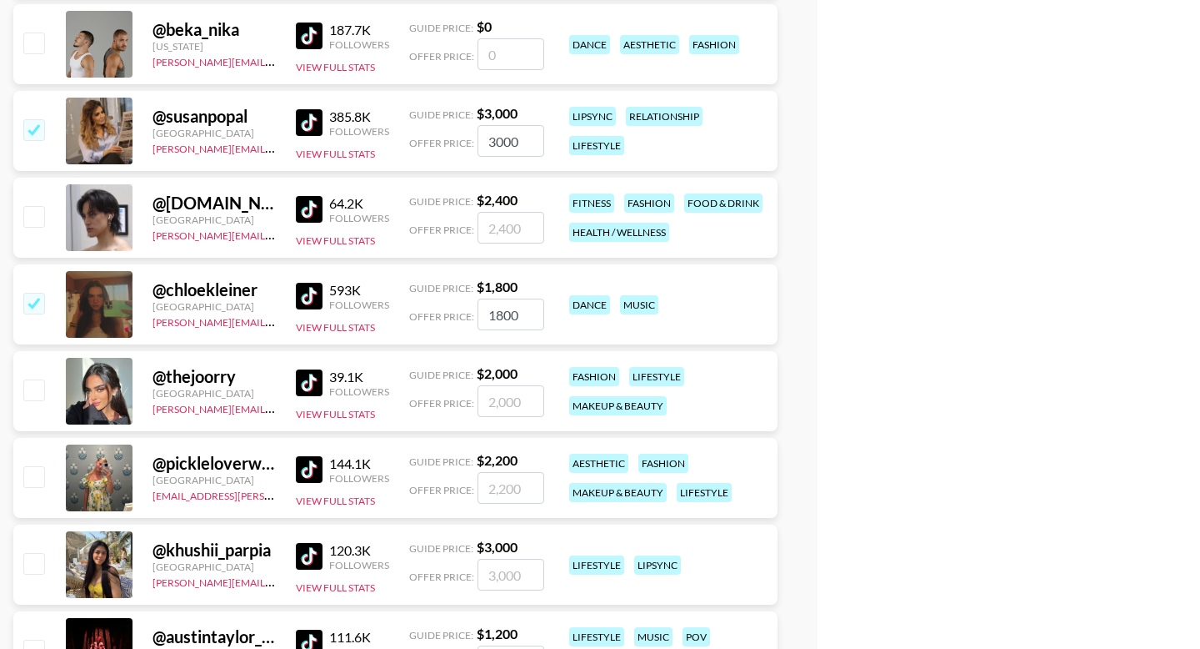
click at [34, 379] on input "checkbox" at bounding box center [33, 389] width 20 height 20
checkbox input "true"
type input "2000"
click at [38, 466] on input "checkbox" at bounding box center [33, 476] width 20 height 20
checkbox input "true"
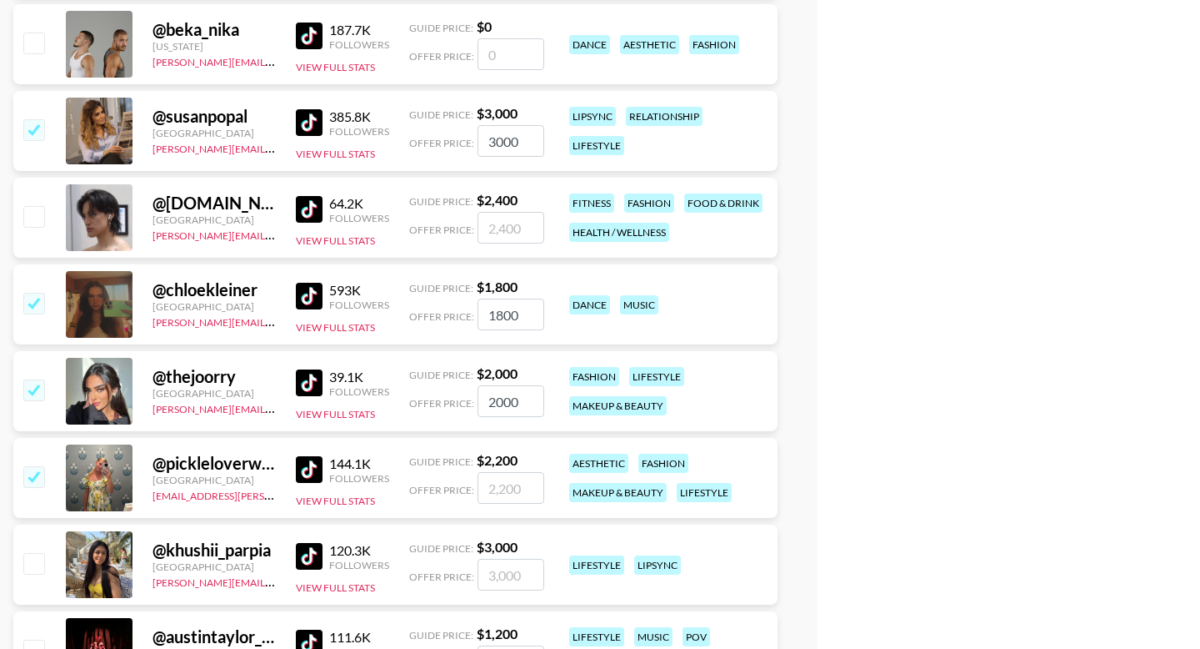
type input "2200"
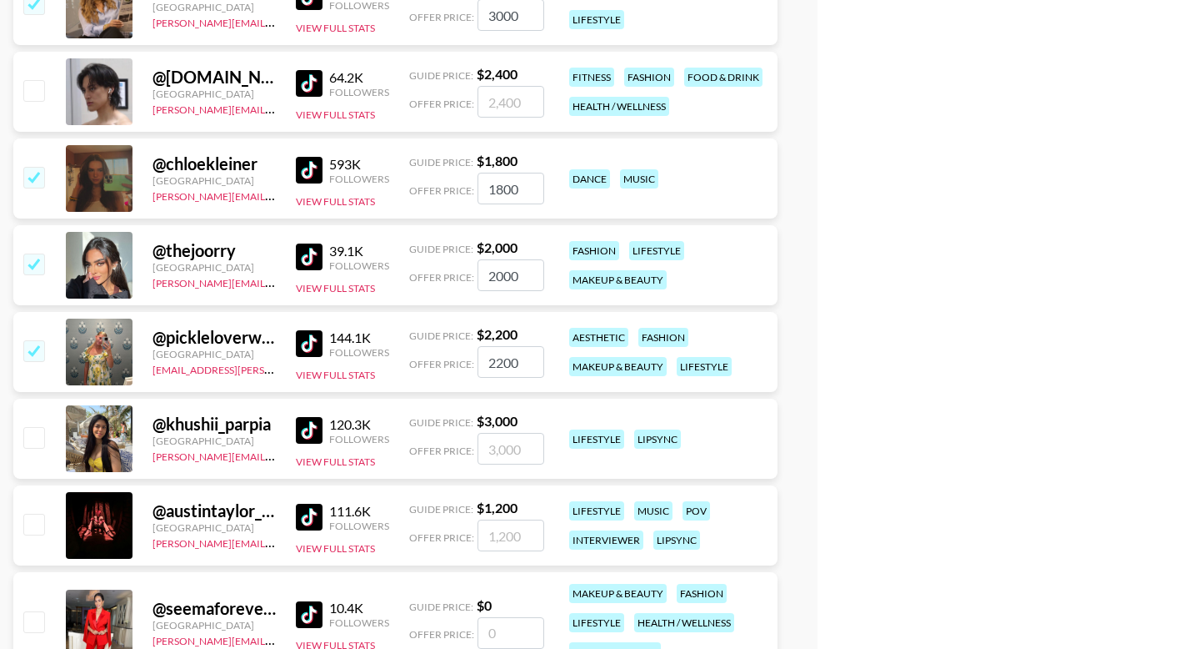
scroll to position [5247, 0]
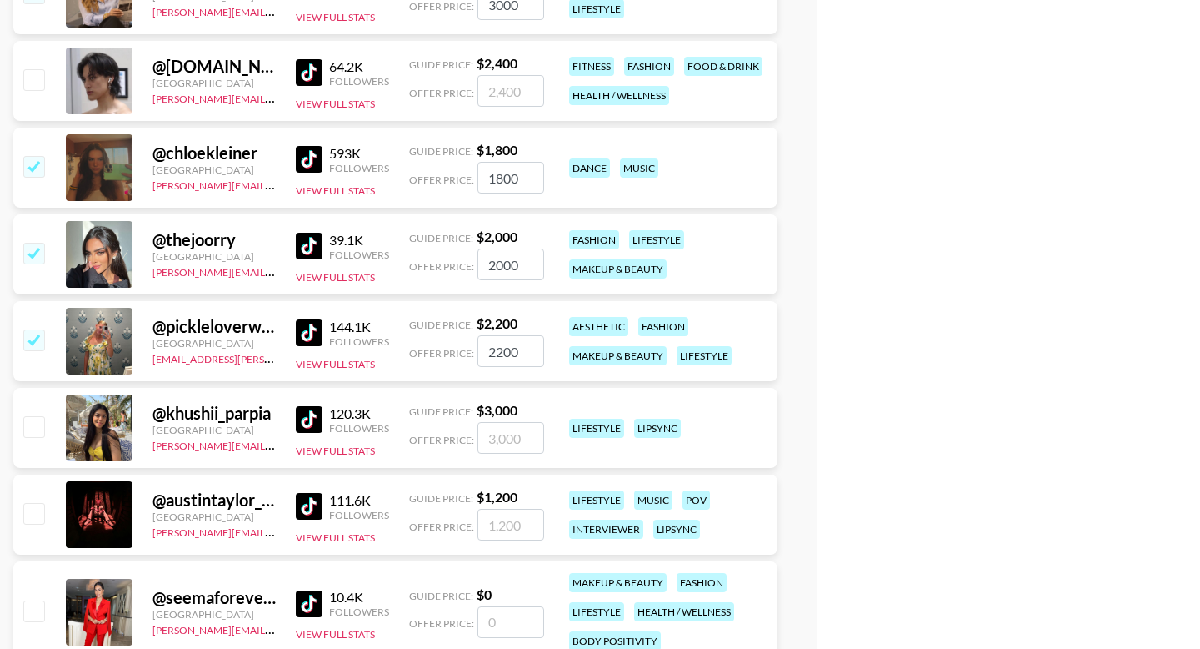
click at [35, 416] on input "checkbox" at bounding box center [33, 426] width 20 height 20
checkbox input "true"
type input "3000"
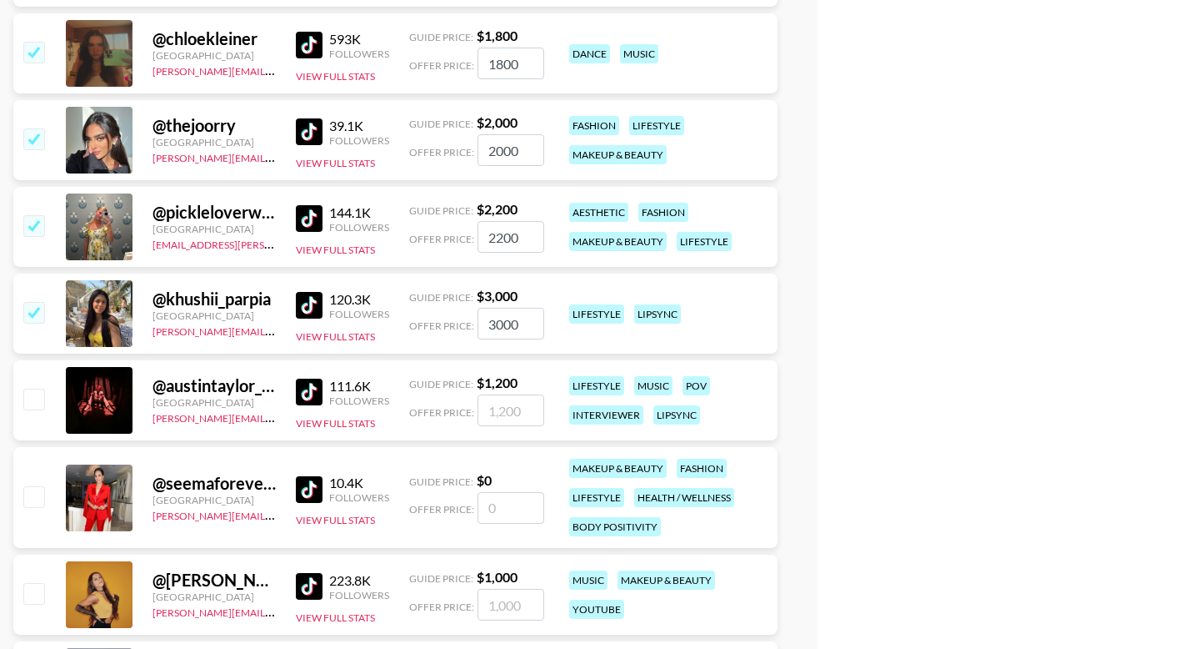
scroll to position [5526, 0]
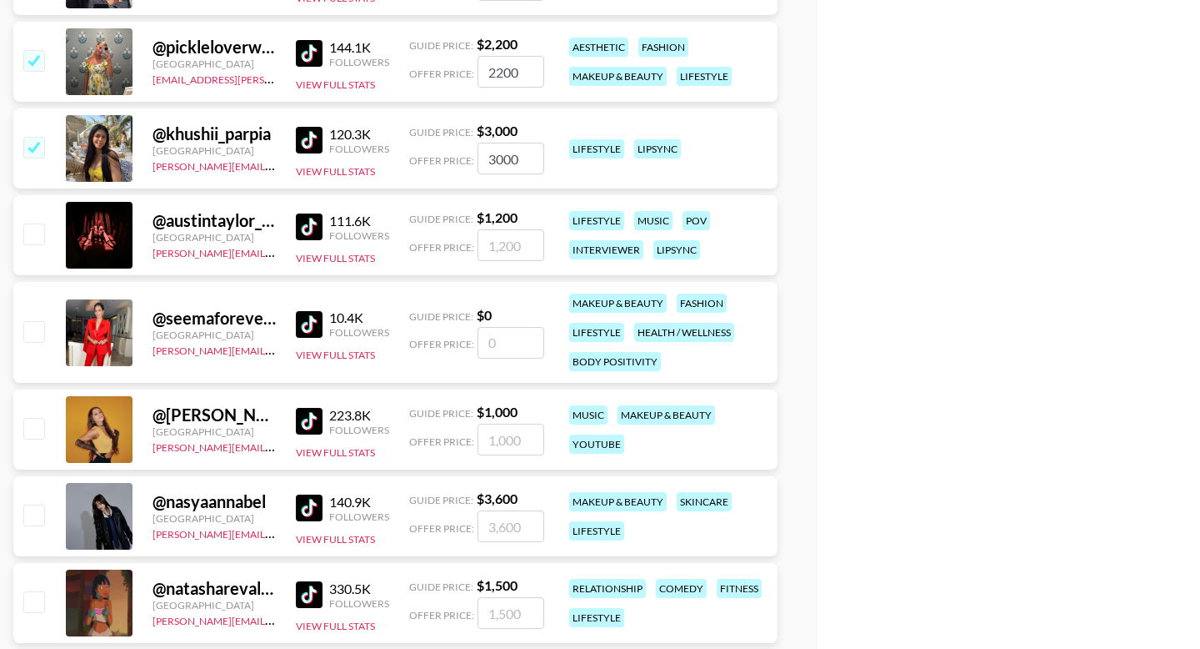
click at [37, 418] on input "checkbox" at bounding box center [33, 428] width 20 height 20
checkbox input "true"
type input "1000"
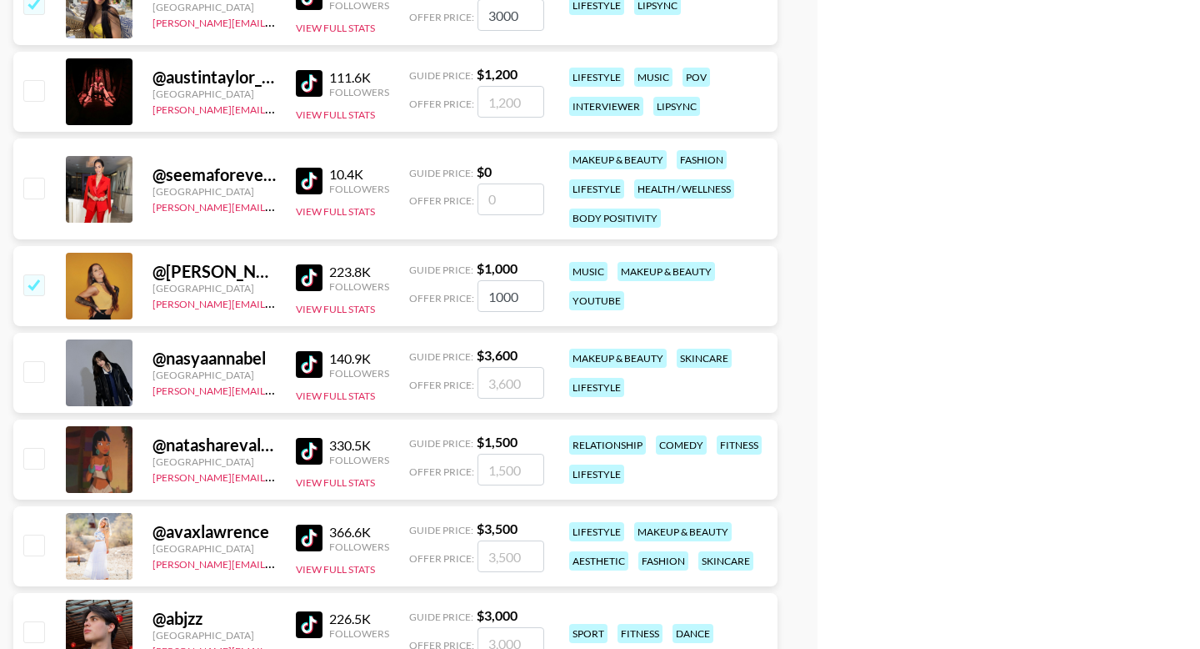
scroll to position [5699, 0]
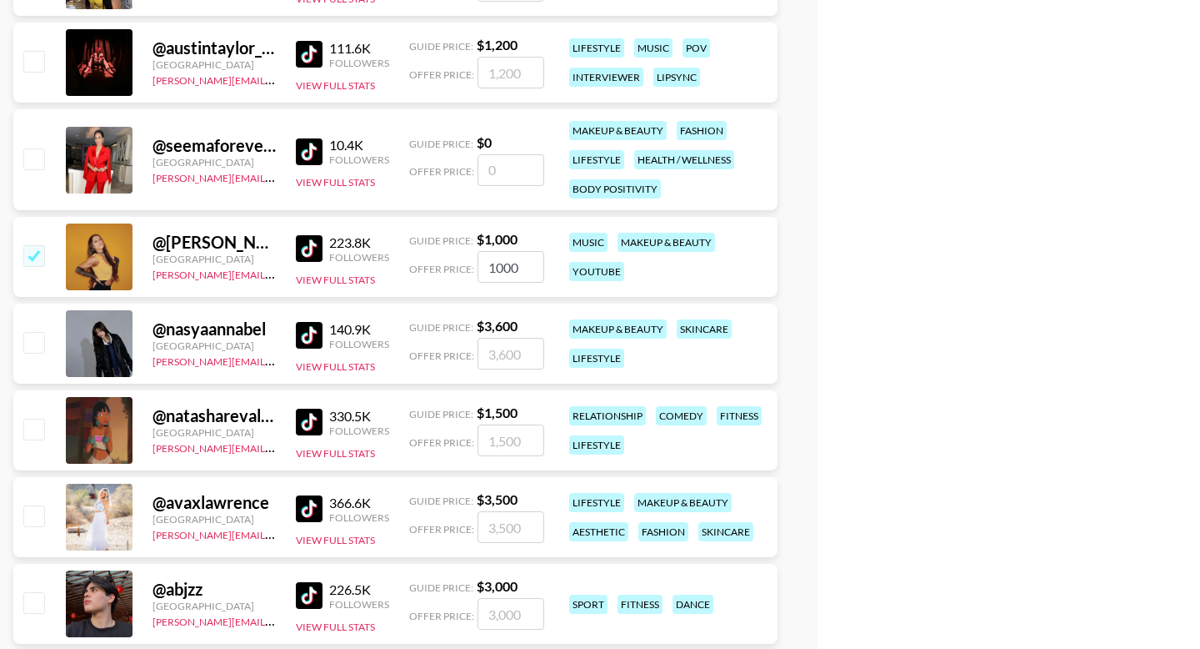
click at [36, 418] on input "checkbox" at bounding box center [33, 428] width 20 height 20
checkbox input "true"
type input "1500"
click at [42, 592] on input "checkbox" at bounding box center [33, 602] width 20 height 20
checkbox input "true"
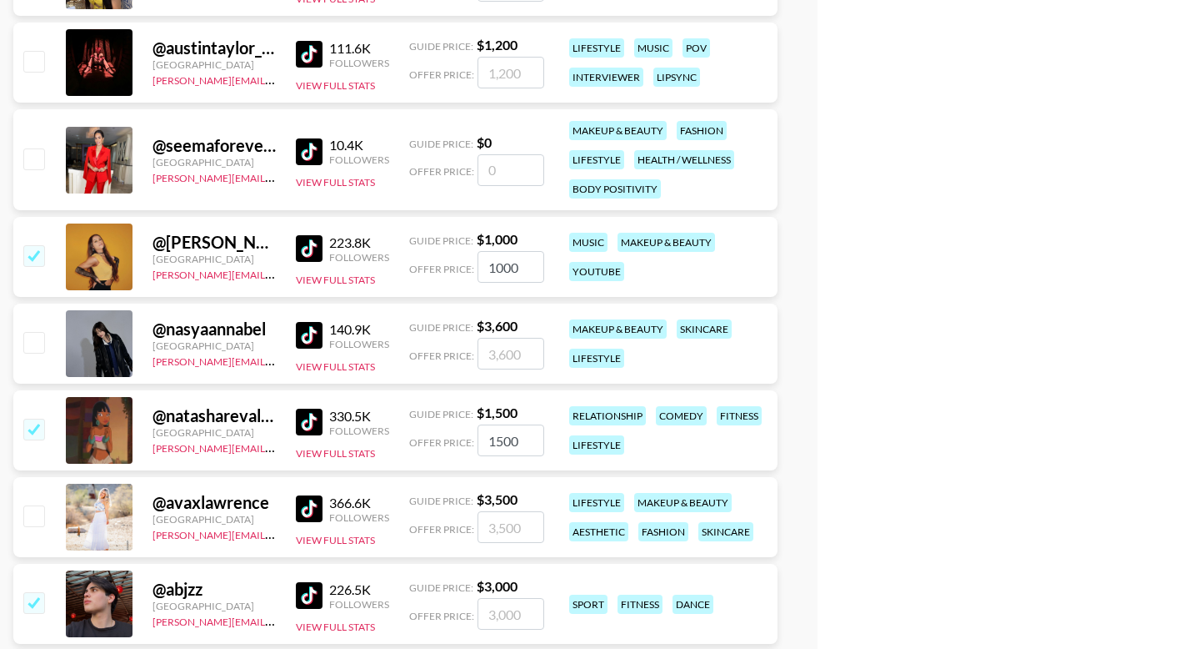
type input "3000"
click at [38, 592] on input "checkbox" at bounding box center [33, 602] width 20 height 20
checkbox input "false"
click at [38, 505] on input "checkbox" at bounding box center [33, 515] width 20 height 20
checkbox input "true"
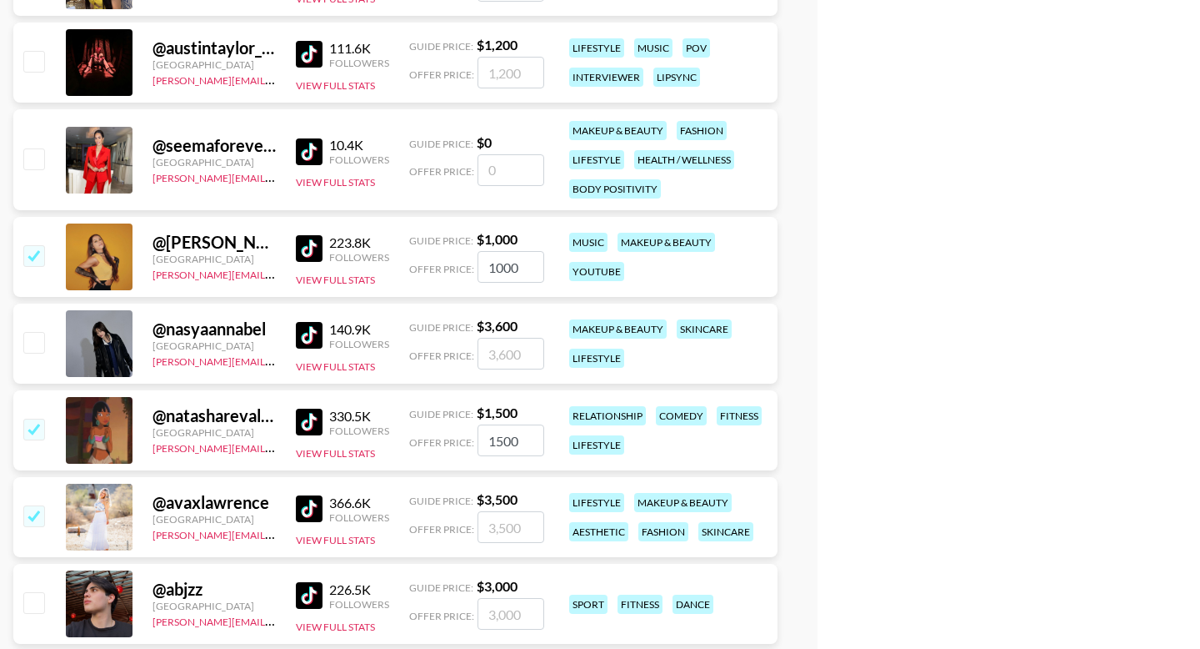
type input "3500"
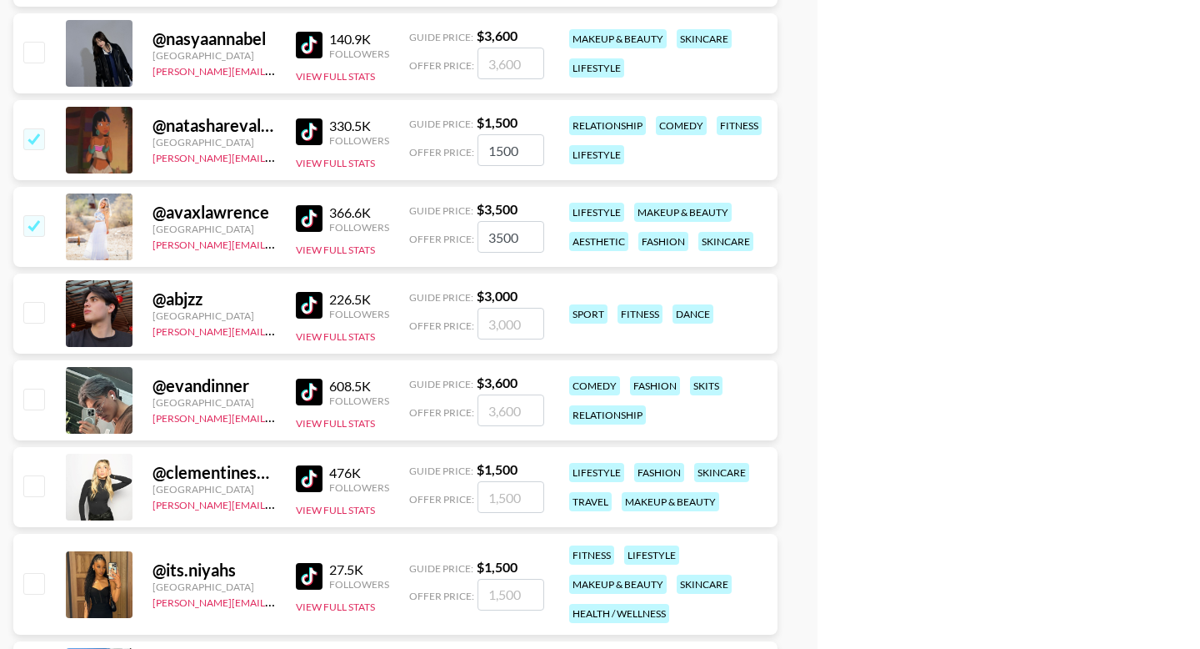
scroll to position [6079, 0]
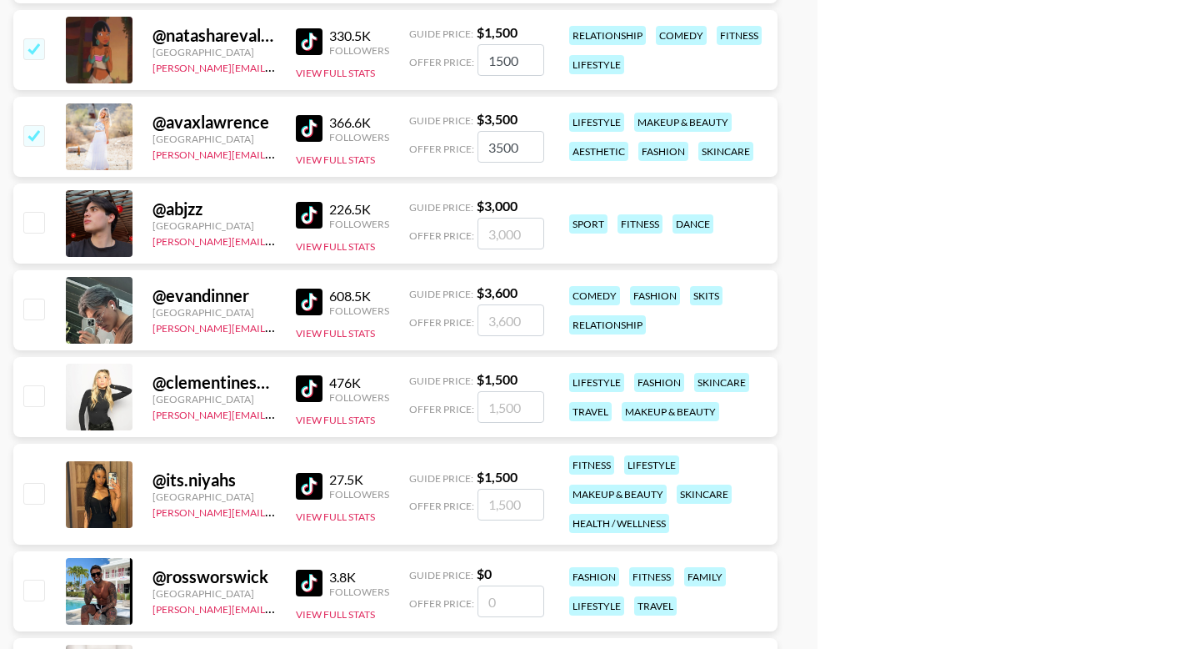
click at [29, 385] on input "checkbox" at bounding box center [33, 395] width 20 height 20
checkbox input "true"
type input "1500"
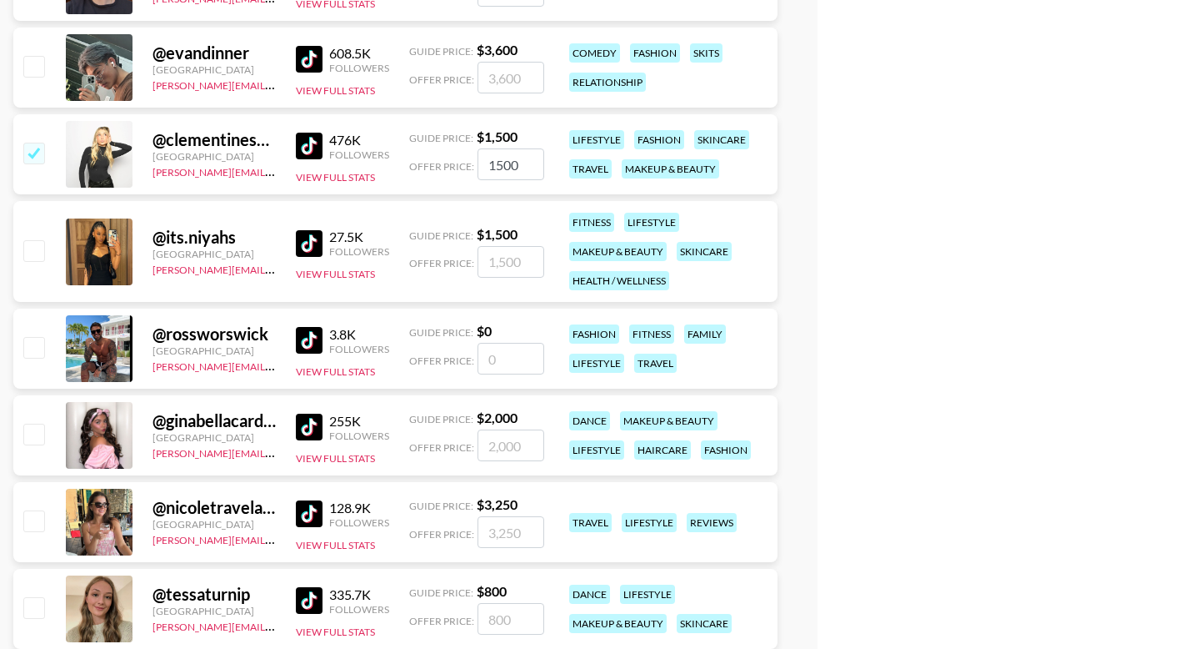
scroll to position [6465, 0]
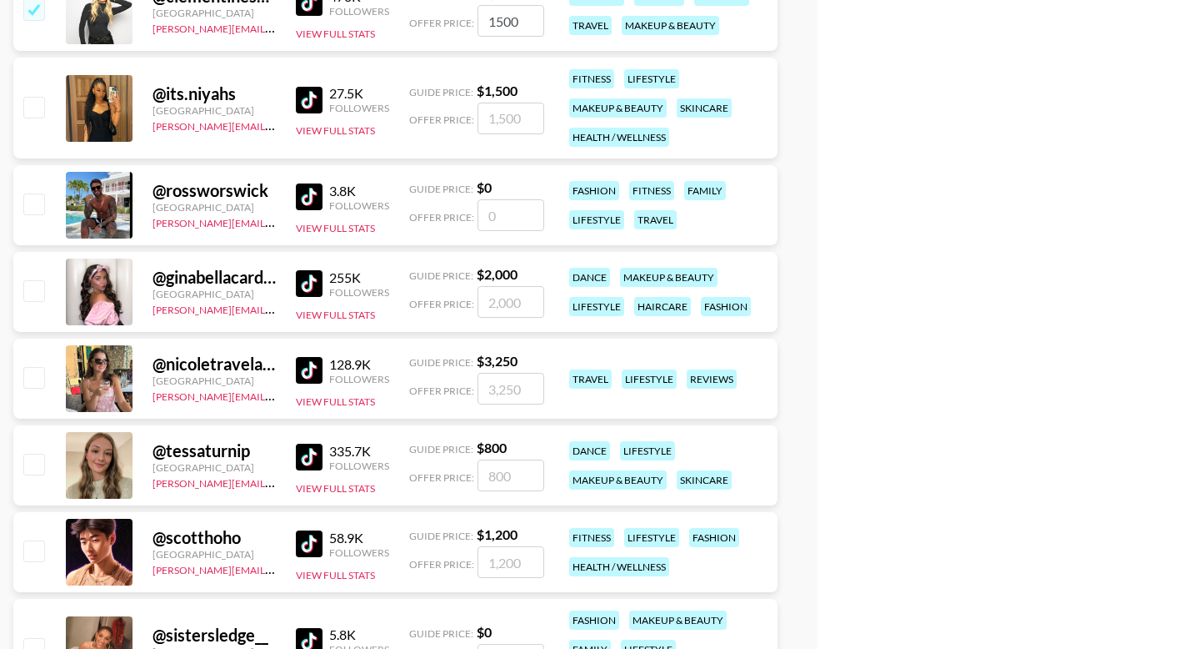
click at [33, 280] on input "checkbox" at bounding box center [33, 290] width 20 height 20
checkbox input "true"
type input "2000"
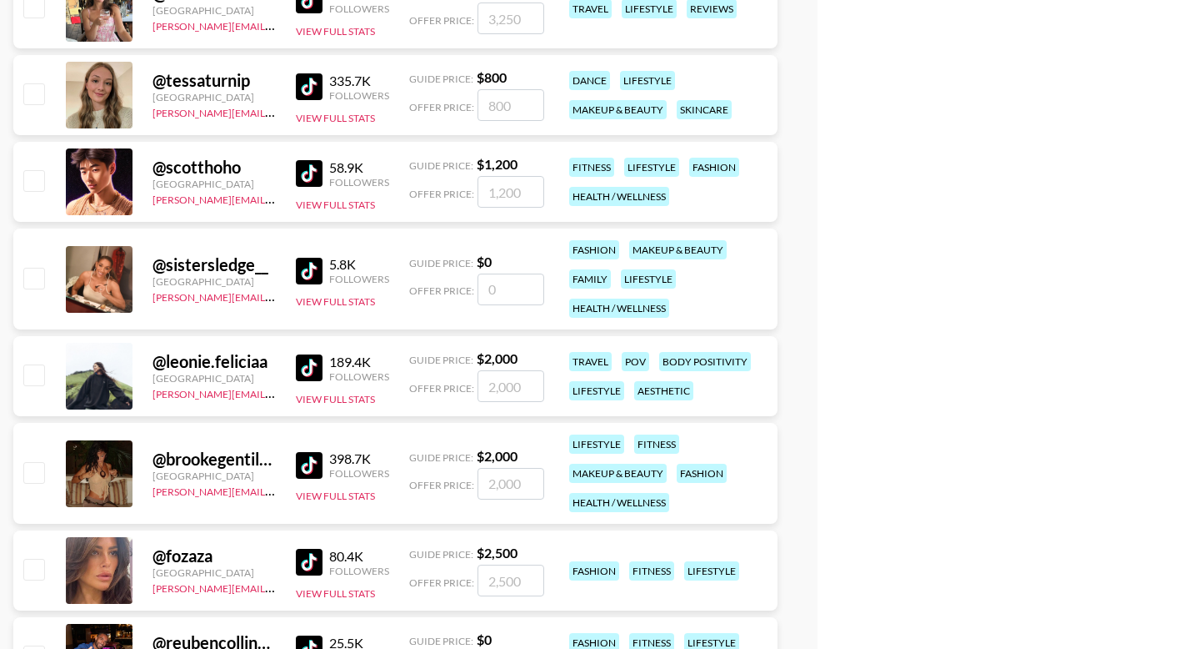
scroll to position [6898, 0]
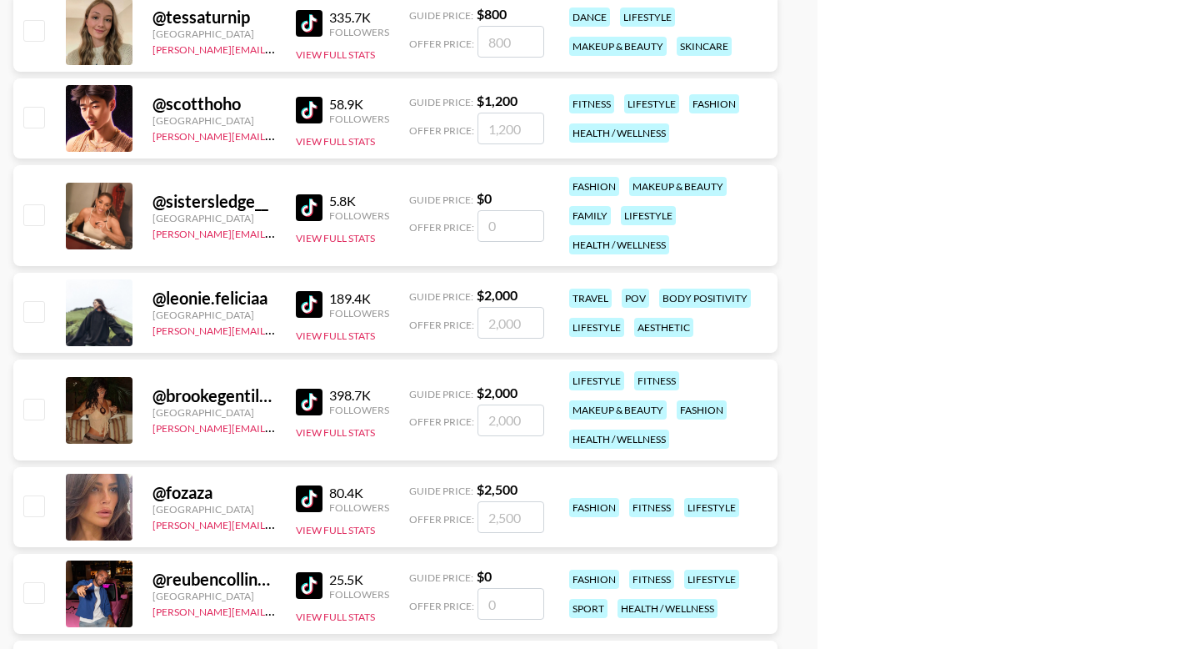
click at [33, 301] on input "checkbox" at bounding box center [33, 311] width 20 height 20
checkbox input "true"
type input "2000"
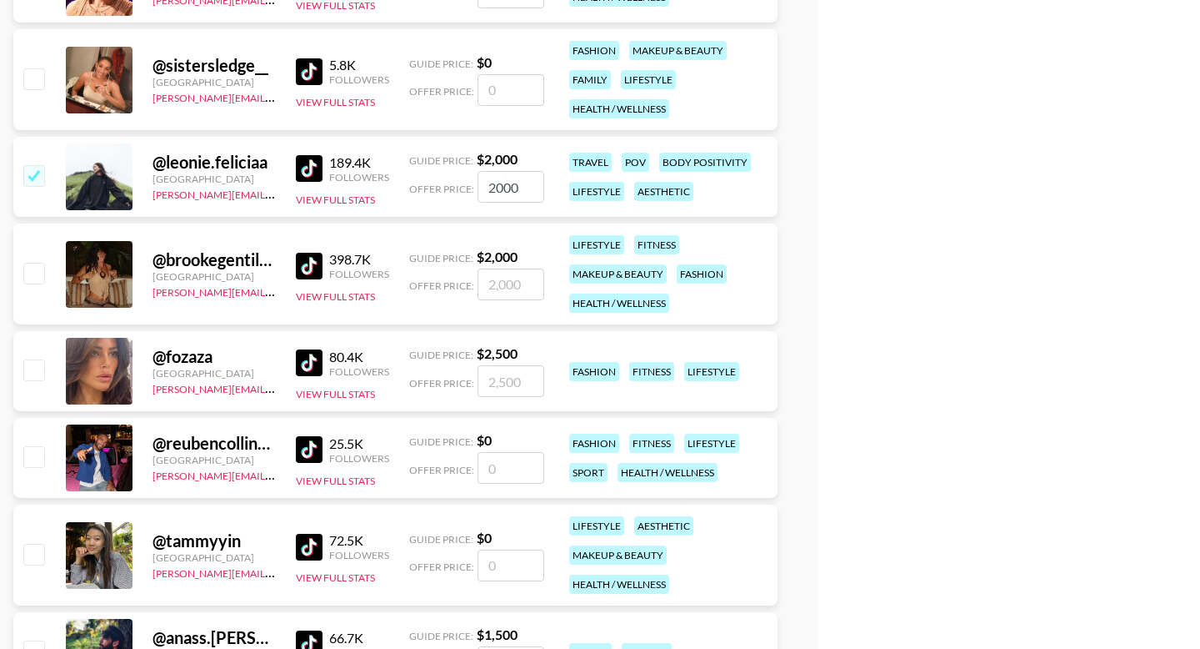
scroll to position [7093, 0]
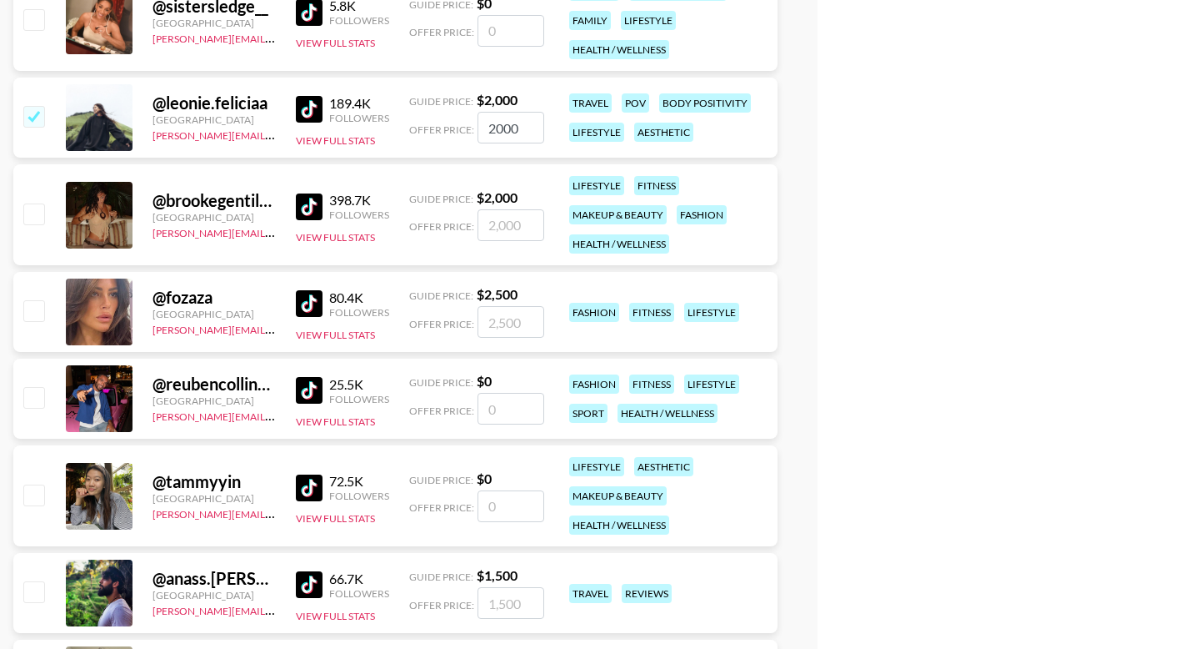
click at [34, 300] on input "checkbox" at bounding box center [33, 310] width 20 height 20
checkbox input "true"
type input "2500"
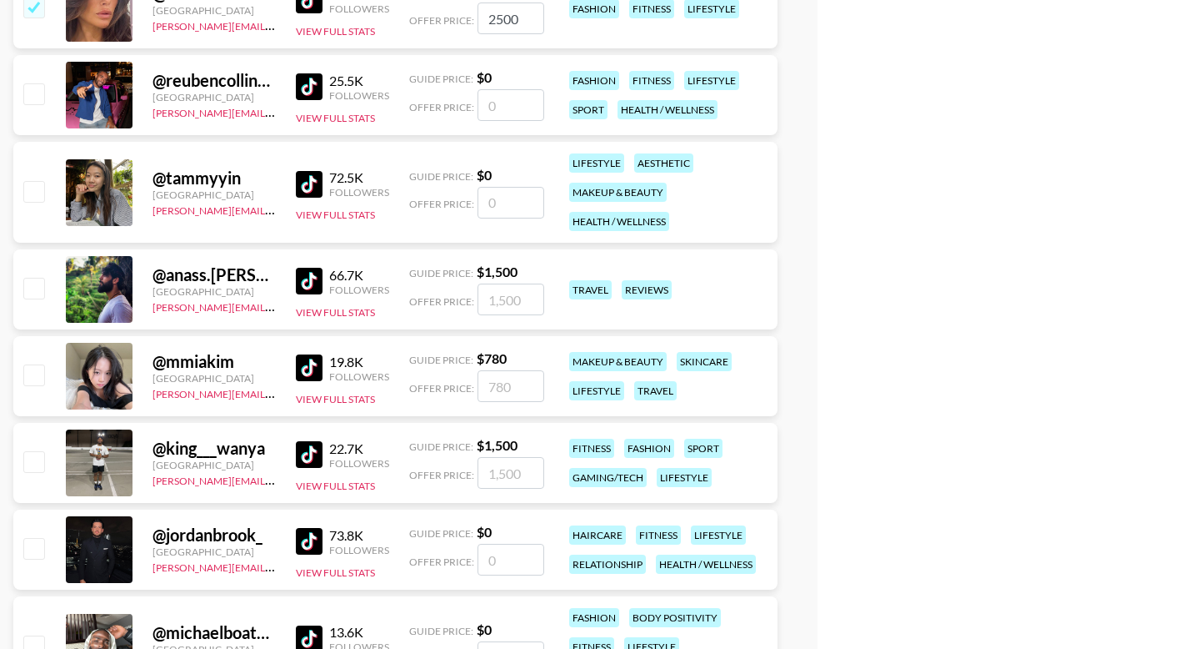
scroll to position [7404, 0]
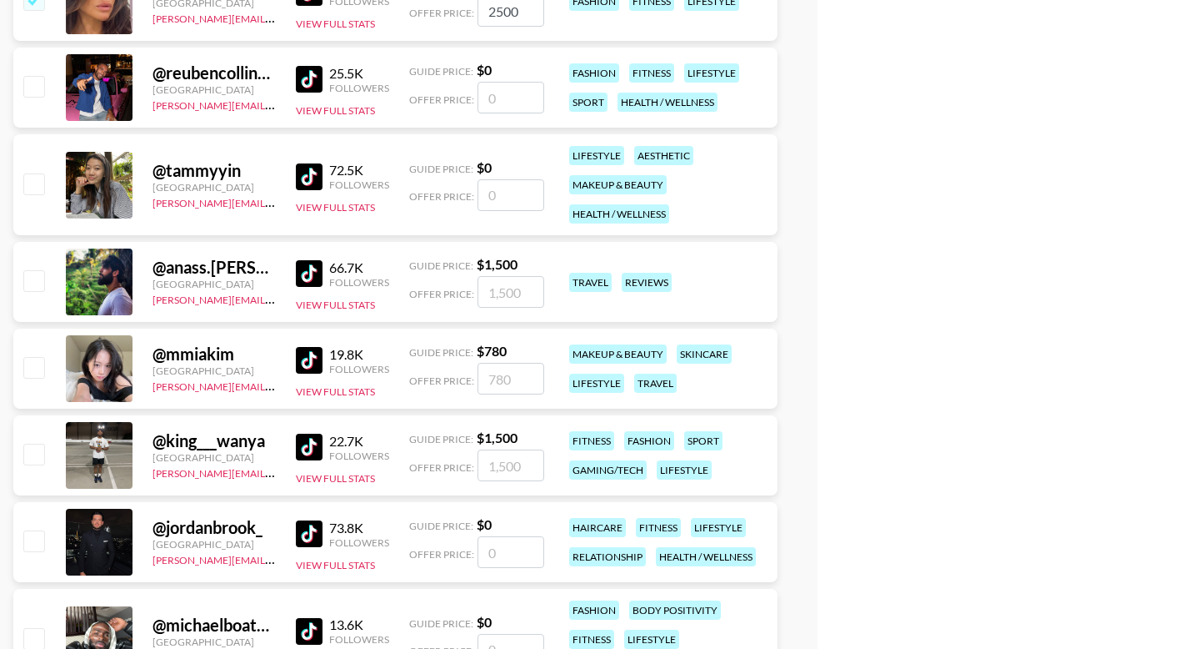
click at [37, 270] on input "checkbox" at bounding box center [33, 280] width 20 height 20
checkbox input "true"
type input "1500"
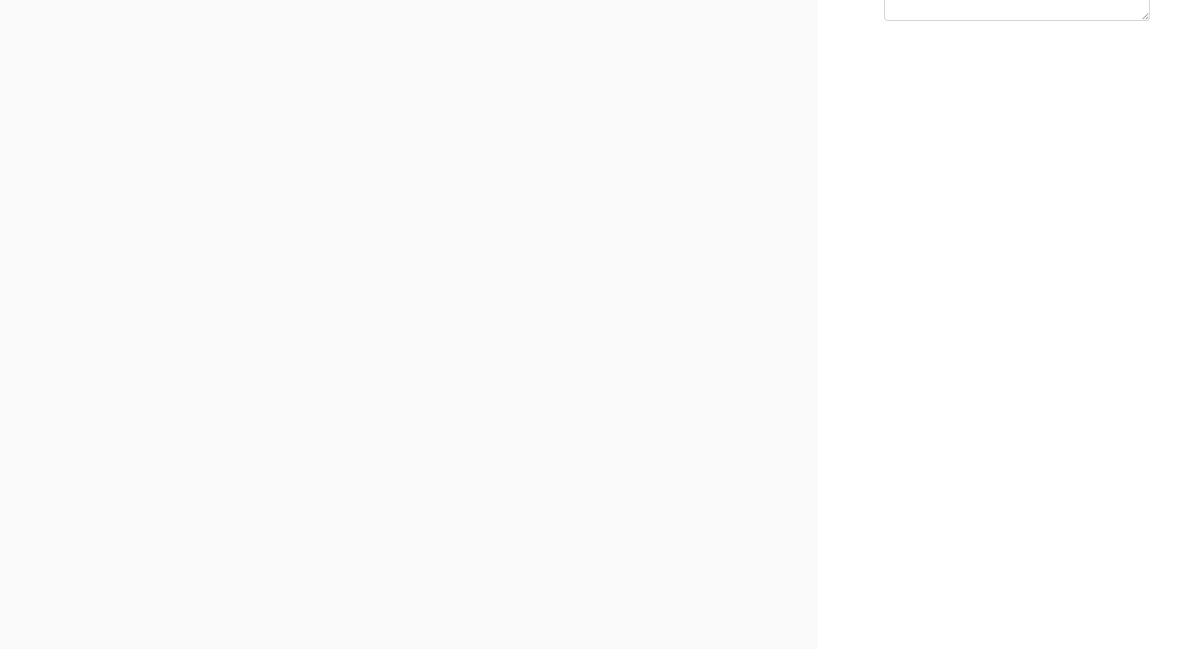
scroll to position [0, 0]
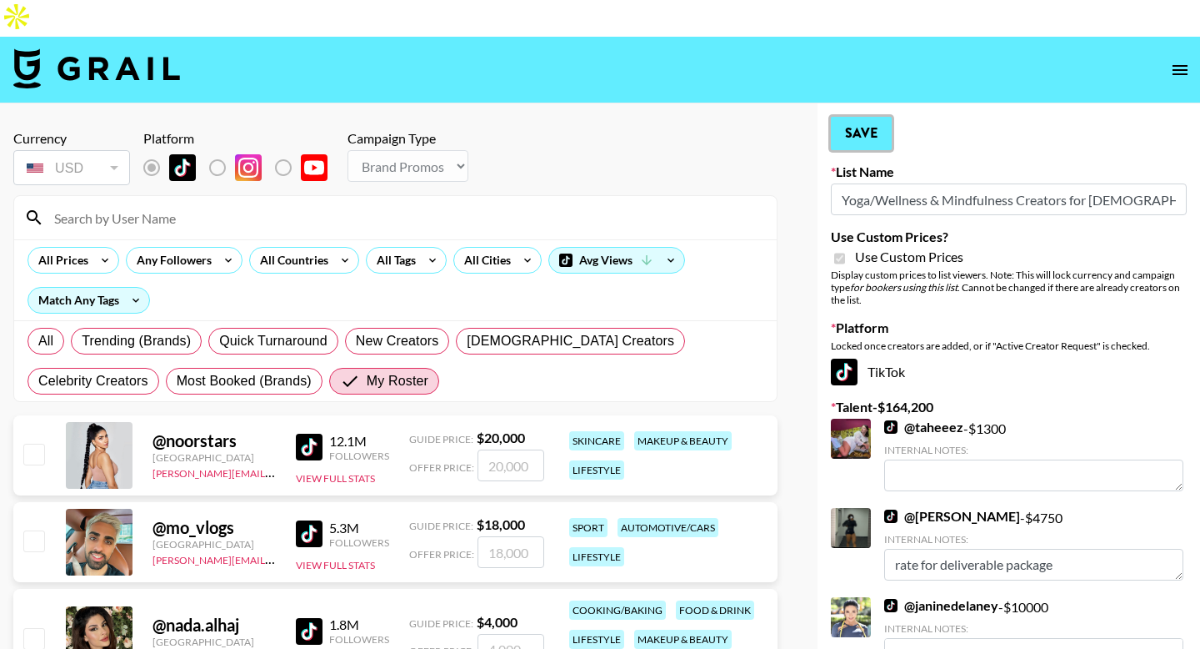
click at [869, 117] on button "Save" at bounding box center [861, 133] width 61 height 33
